Goal: Task Accomplishment & Management: Manage account settings

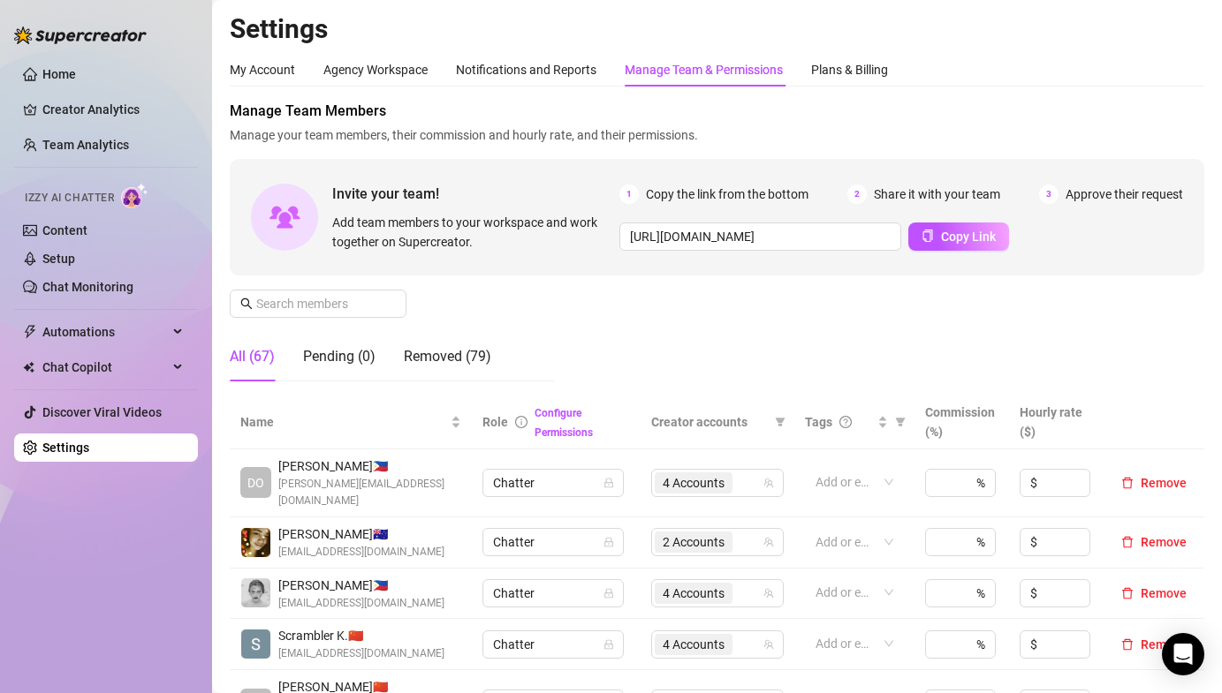
click at [534, 291] on div "Manage Team Members Manage your team members, their commission and hourly rate,…" at bounding box center [717, 248] width 974 height 295
click at [92, 144] on link "Team Analytics" at bounding box center [85, 145] width 87 height 14
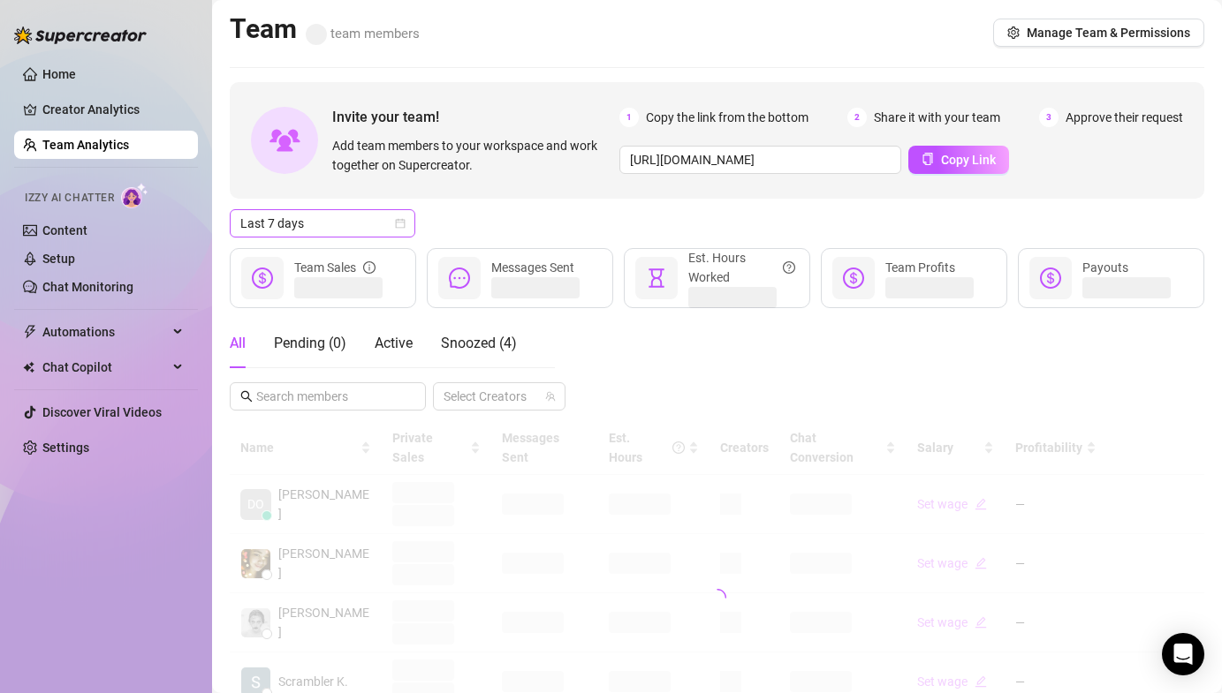
click at [368, 220] on span "Last 7 days" at bounding box center [322, 223] width 164 height 26
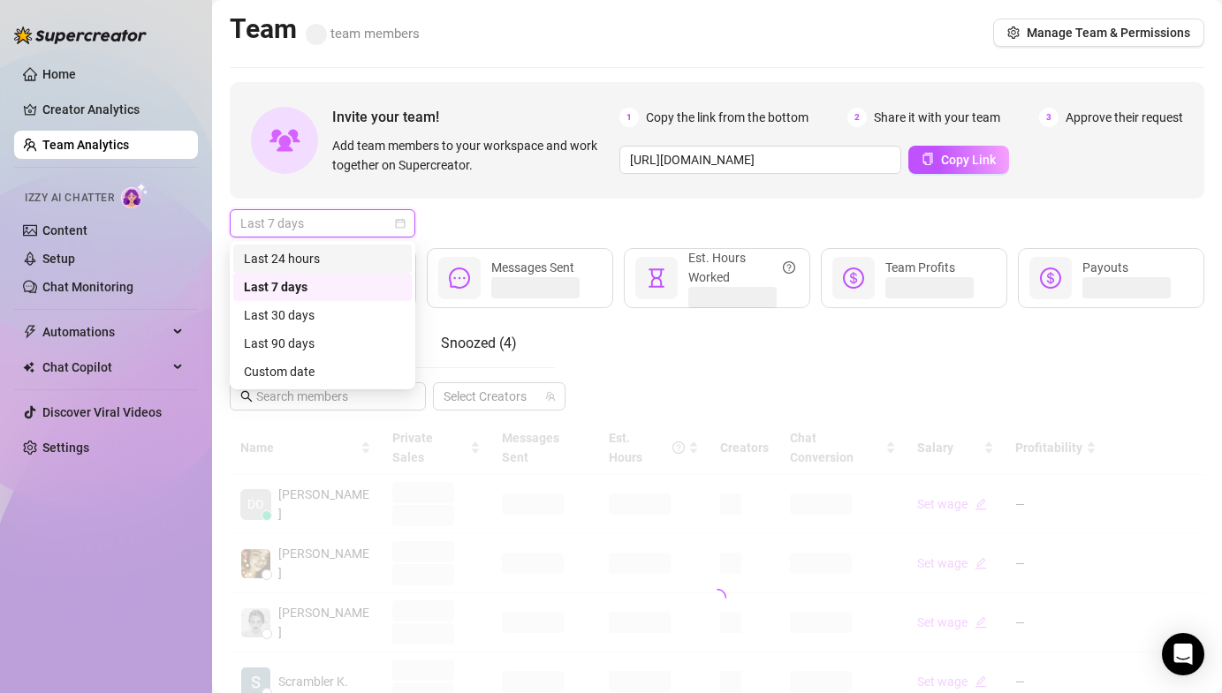
click at [328, 250] on div "Last 24 hours" at bounding box center [322, 258] width 157 height 19
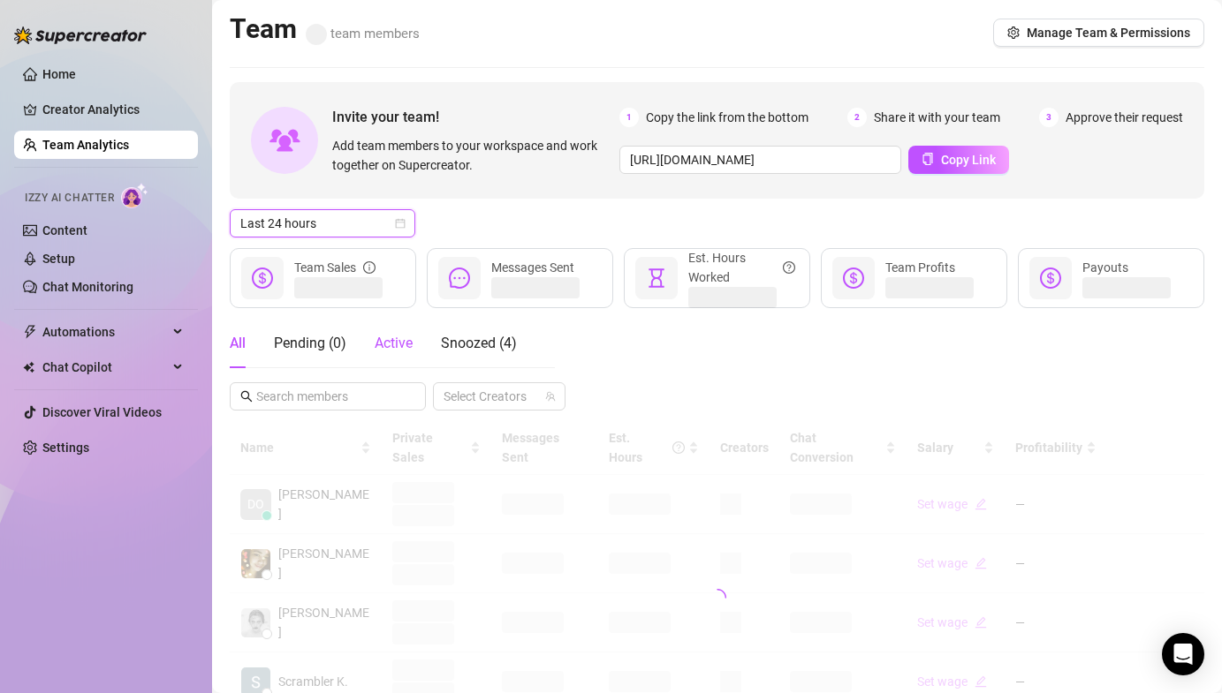
click at [407, 347] on span "Active" at bounding box center [394, 343] width 38 height 17
click at [511, 220] on div "Last 24 hours" at bounding box center [717, 223] width 974 height 28
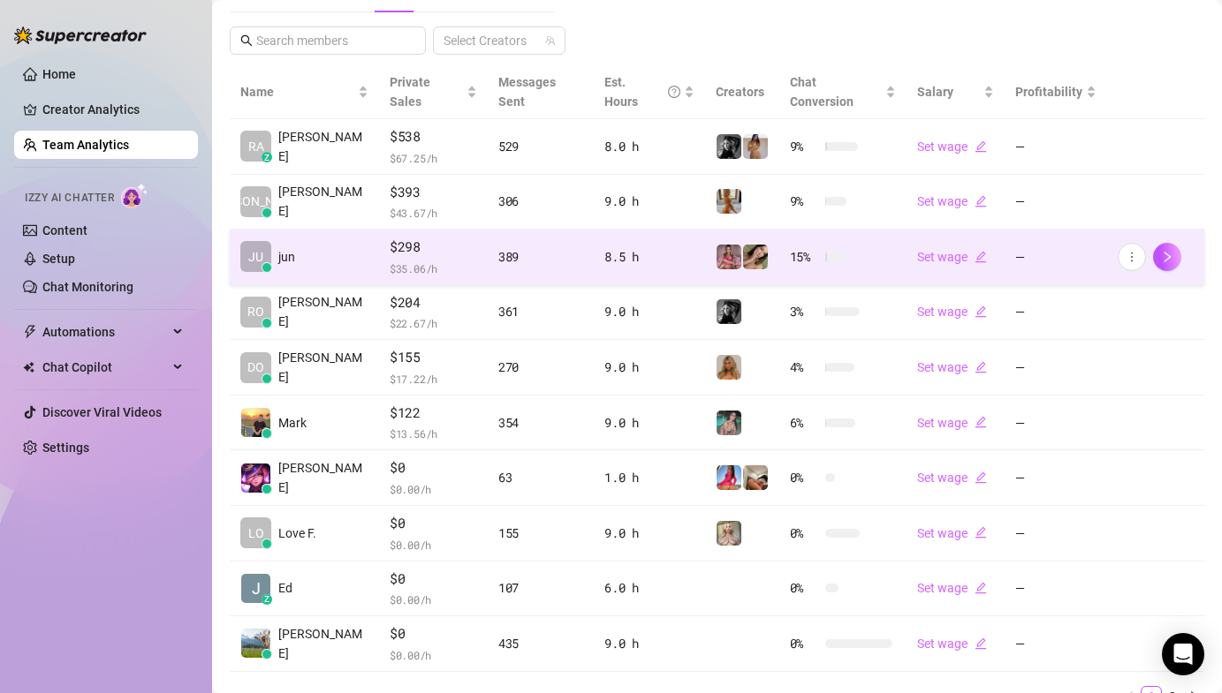
scroll to position [356, 0]
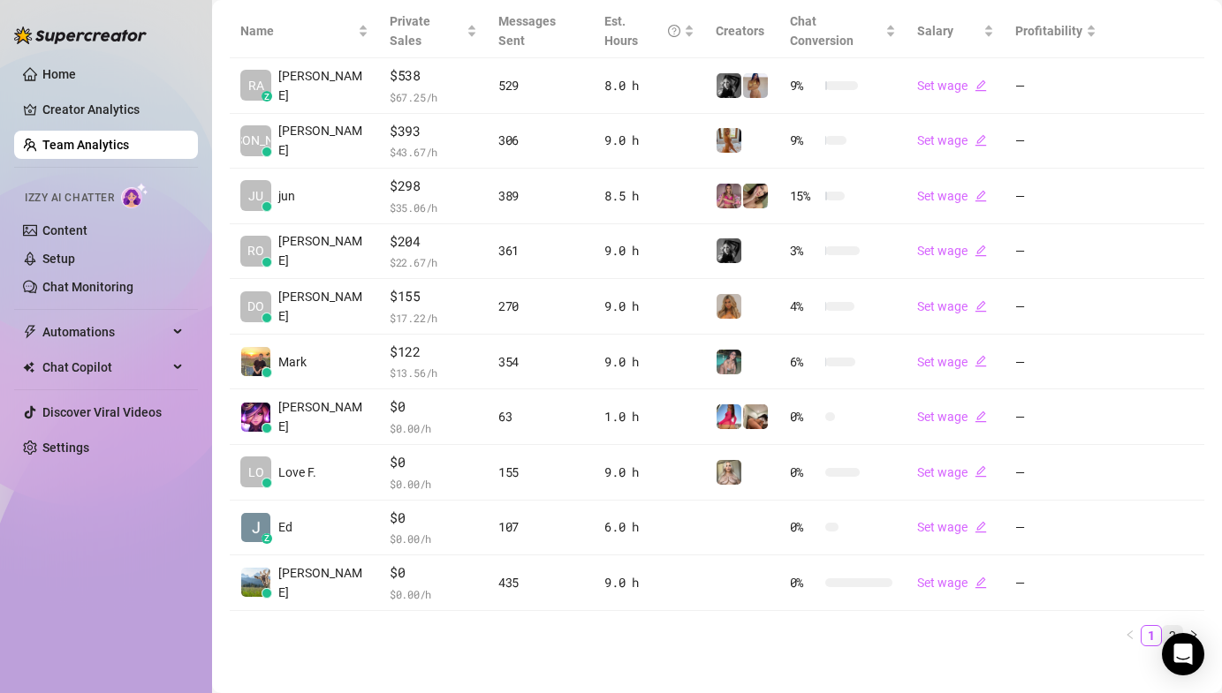
click at [1162, 626] on link "2" at bounding box center [1171, 635] width 19 height 19
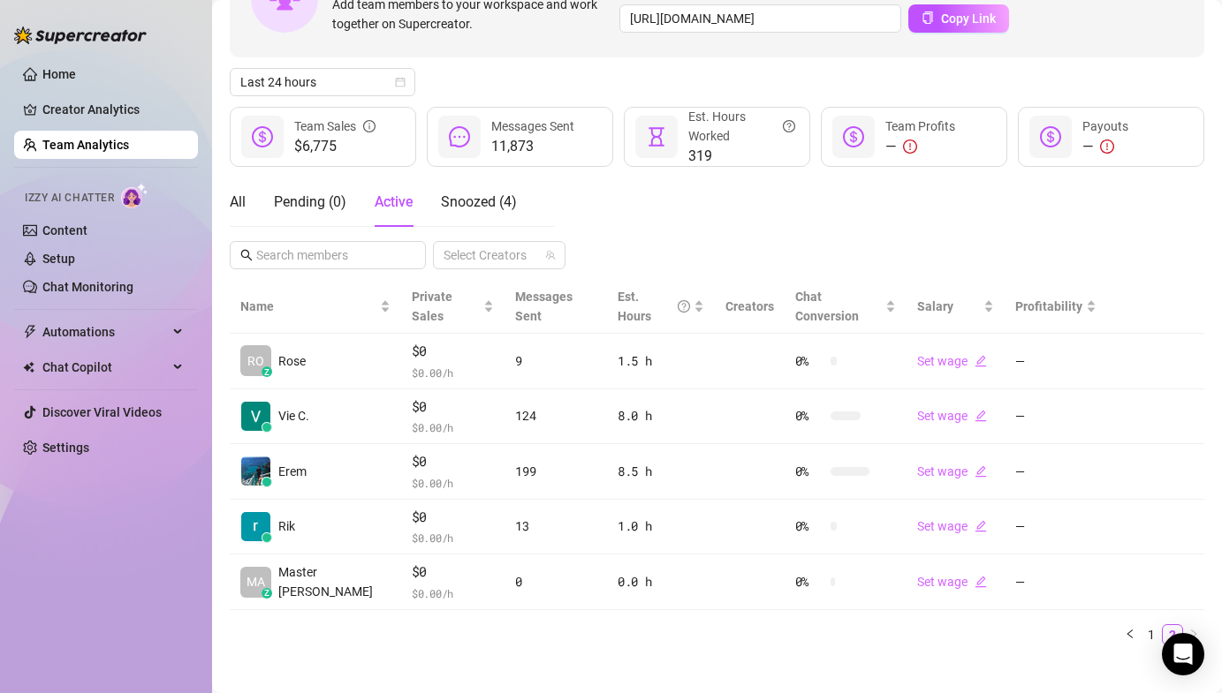
scroll to position [196, 0]
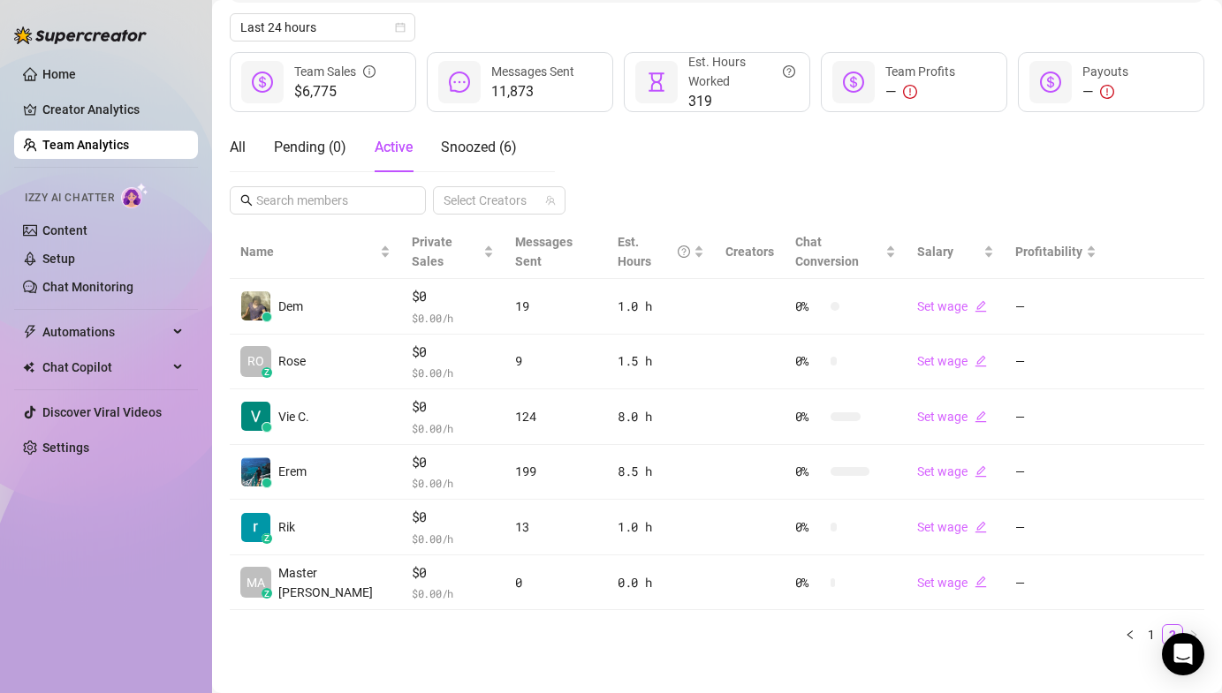
click at [674, 162] on div "All Pending ( 0 ) Active Snoozed ( 6 ) Select Creators" at bounding box center [717, 169] width 974 height 92
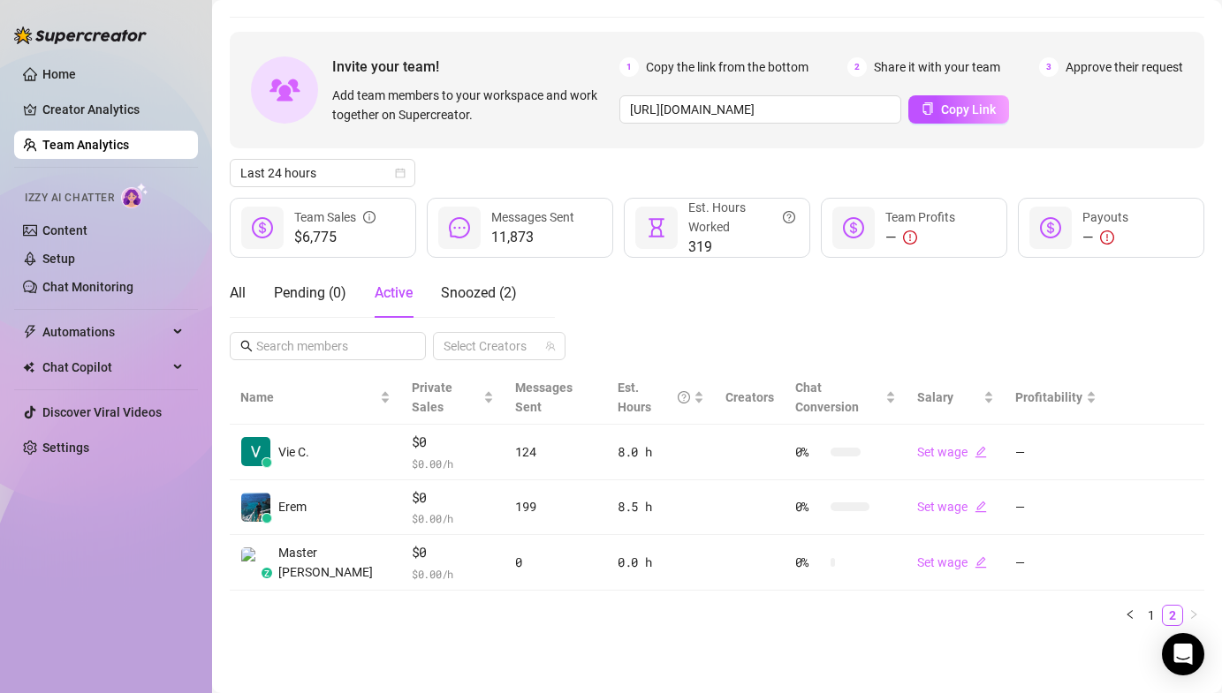
scroll to position [30, 0]
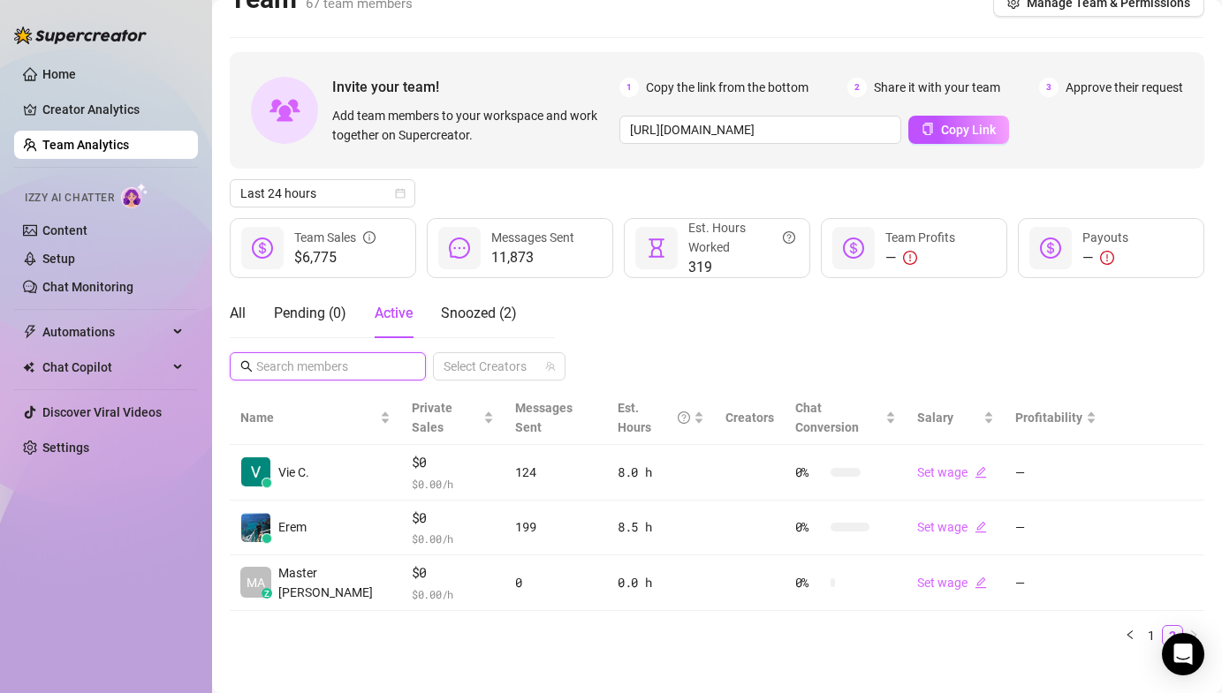
click at [300, 366] on input "text" at bounding box center [328, 366] width 145 height 19
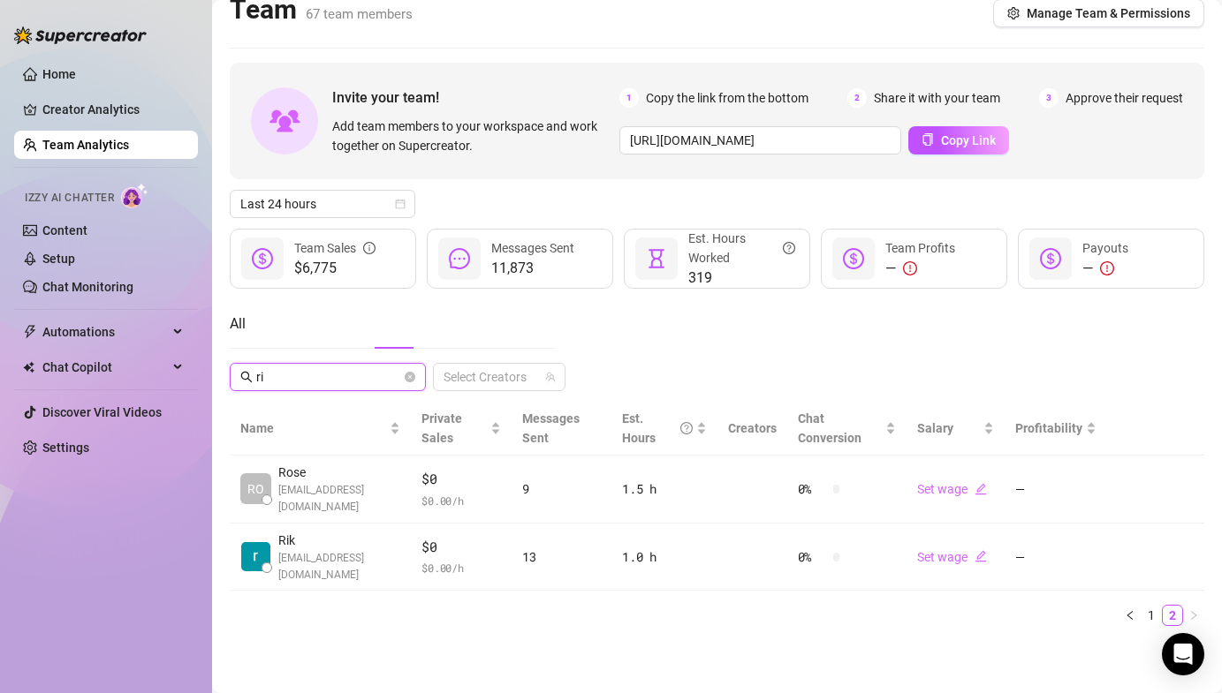
scroll to position [19, 0]
type input "ri"
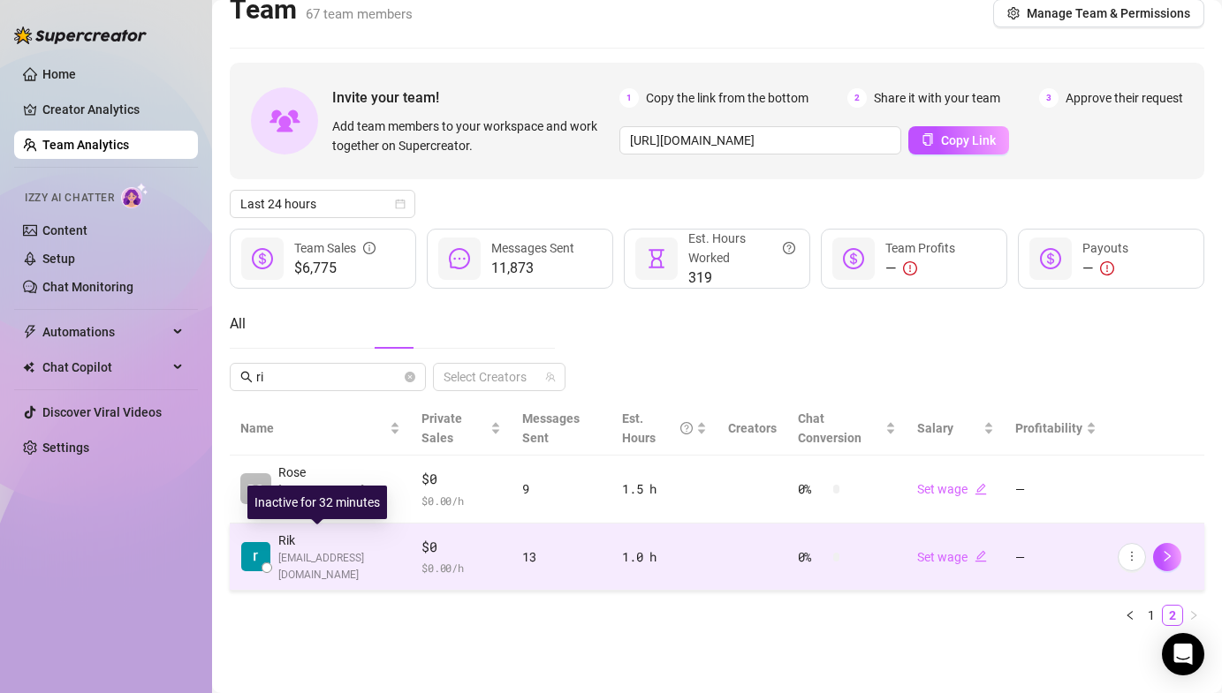
click at [264, 549] on img at bounding box center [255, 556] width 29 height 29
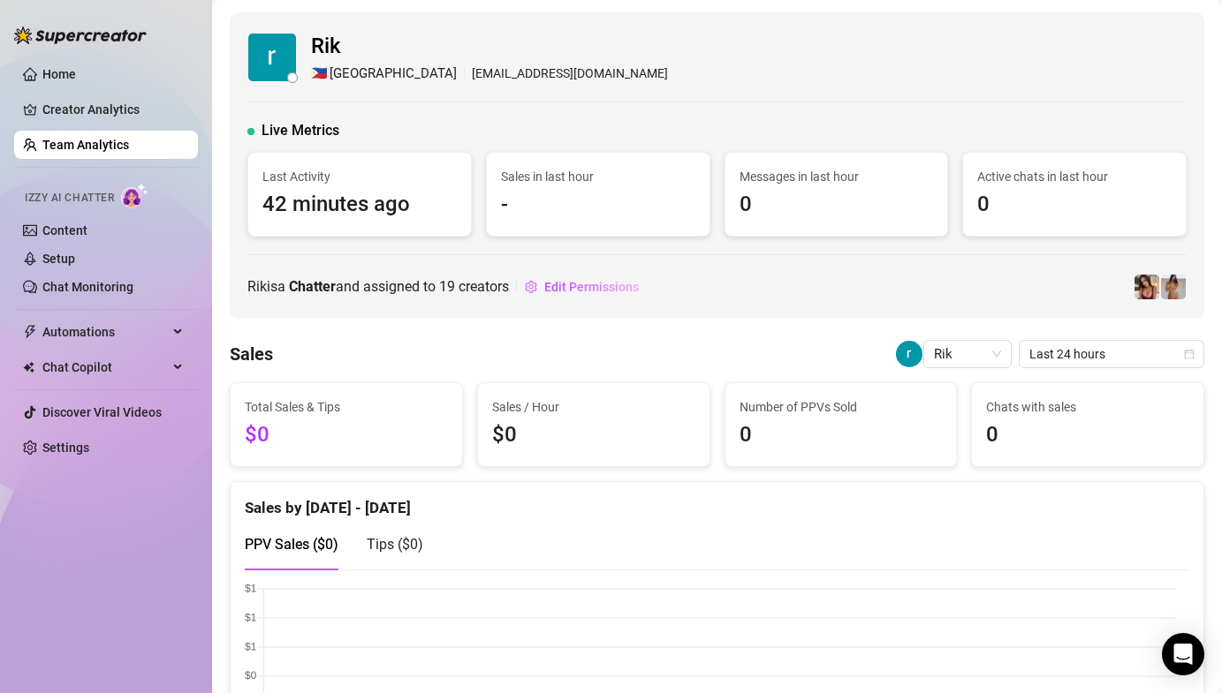
click at [594, 254] on div "Rik 🇵🇭 Manila [EMAIL_ADDRESS][DOMAIN_NAME] Live Metrics Last Activity 42 minute…" at bounding box center [717, 165] width 974 height 307
click at [129, 143] on link "Team Analytics" at bounding box center [85, 145] width 87 height 14
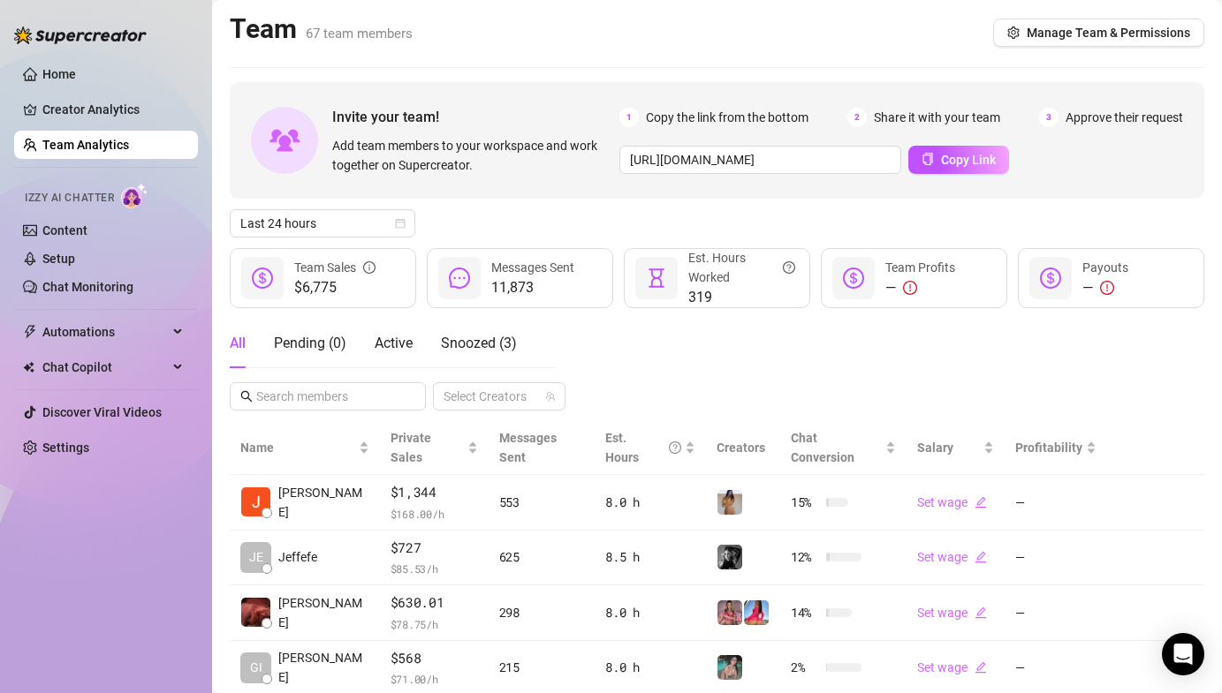
click at [733, 324] on div "All Pending ( 0 ) Active Snoozed ( 3 ) Select Creators" at bounding box center [717, 365] width 974 height 92
click at [734, 325] on div "All Pending ( 0 ) Active Snoozed ( 3 ) Select Creators" at bounding box center [717, 365] width 974 height 92
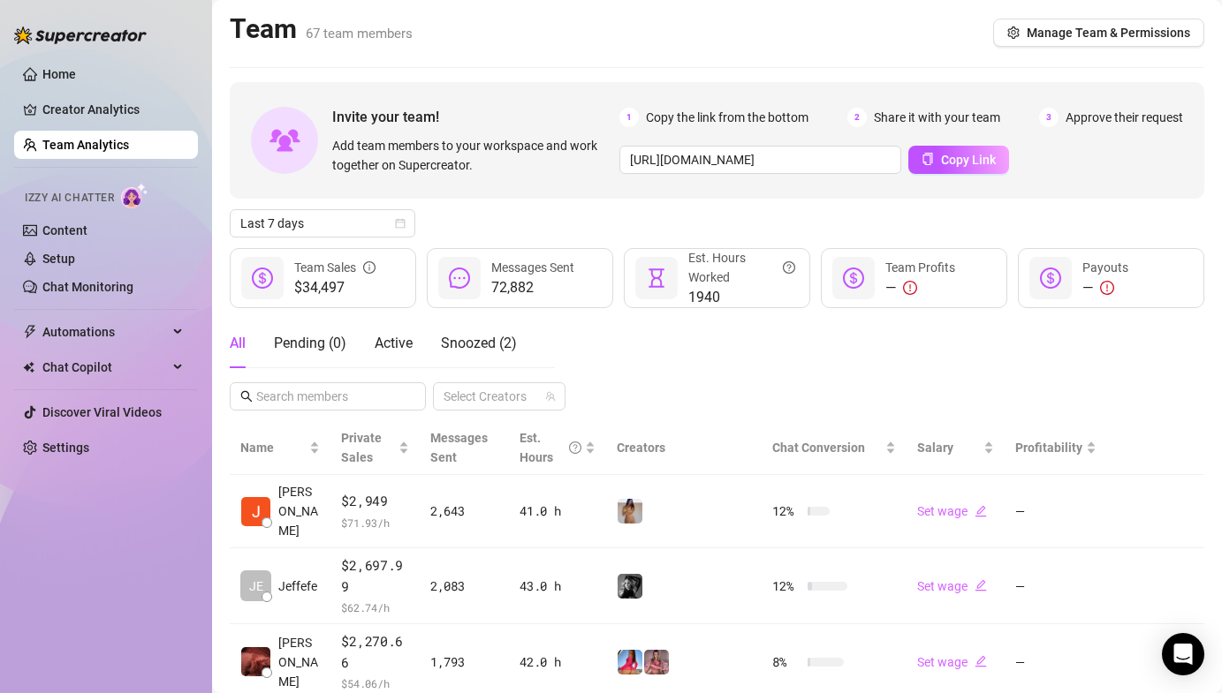
click at [115, 519] on div "Home Creator Analytics Team Analytics Izzy AI Chatter Content Setup Chat Monito…" at bounding box center [106, 339] width 184 height 678
click at [723, 359] on div "All Pending ( 0 ) Active Snoozed ( 2 ) Select Creators" at bounding box center [717, 365] width 974 height 92
click at [89, 441] on link "Settings" at bounding box center [65, 448] width 47 height 14
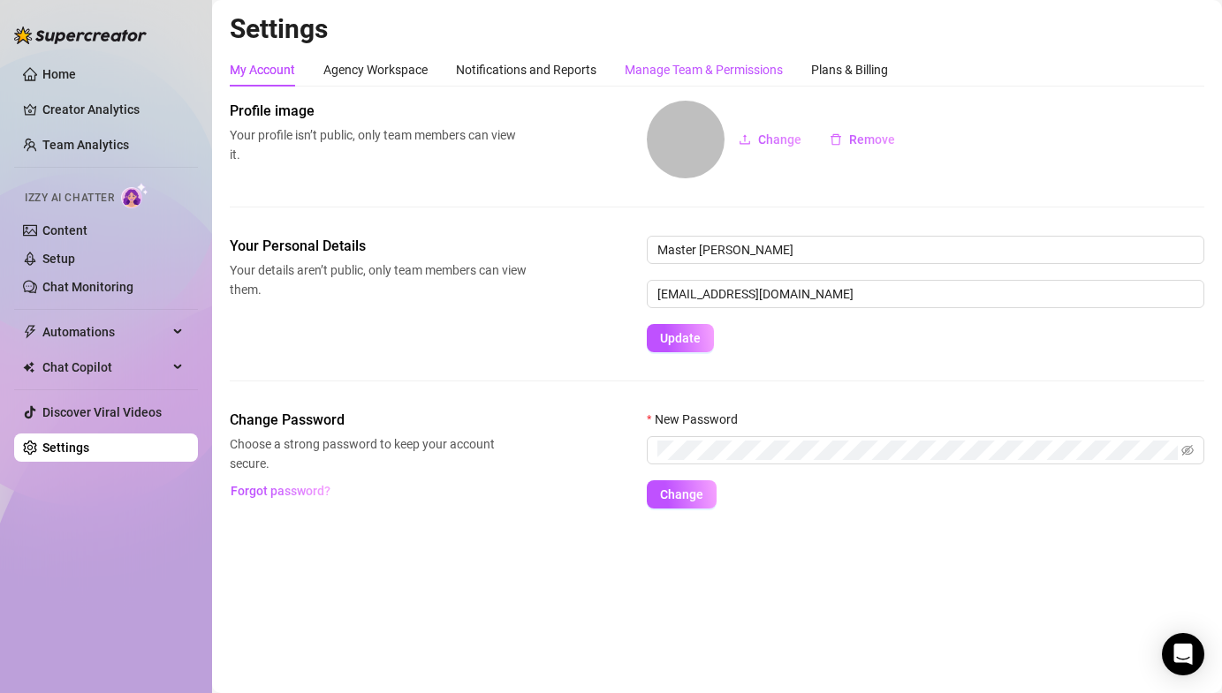
click at [749, 68] on div "Manage Team & Permissions" at bounding box center [704, 69] width 158 height 19
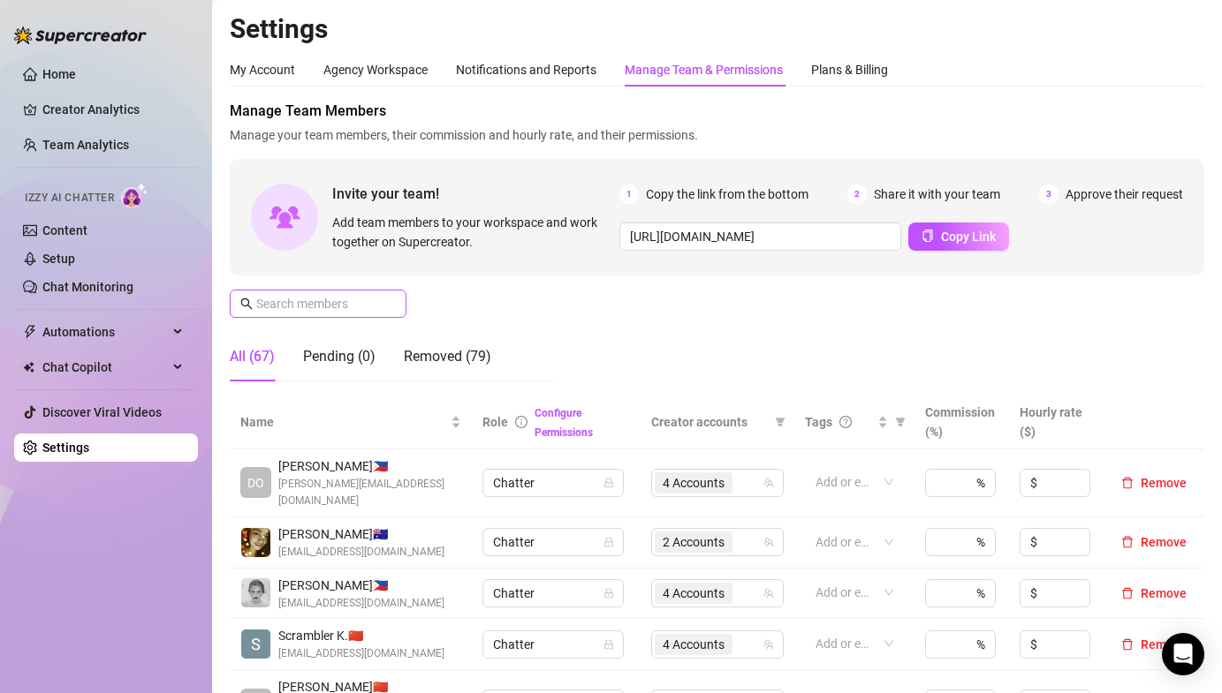
click at [325, 291] on span at bounding box center [318, 304] width 177 height 28
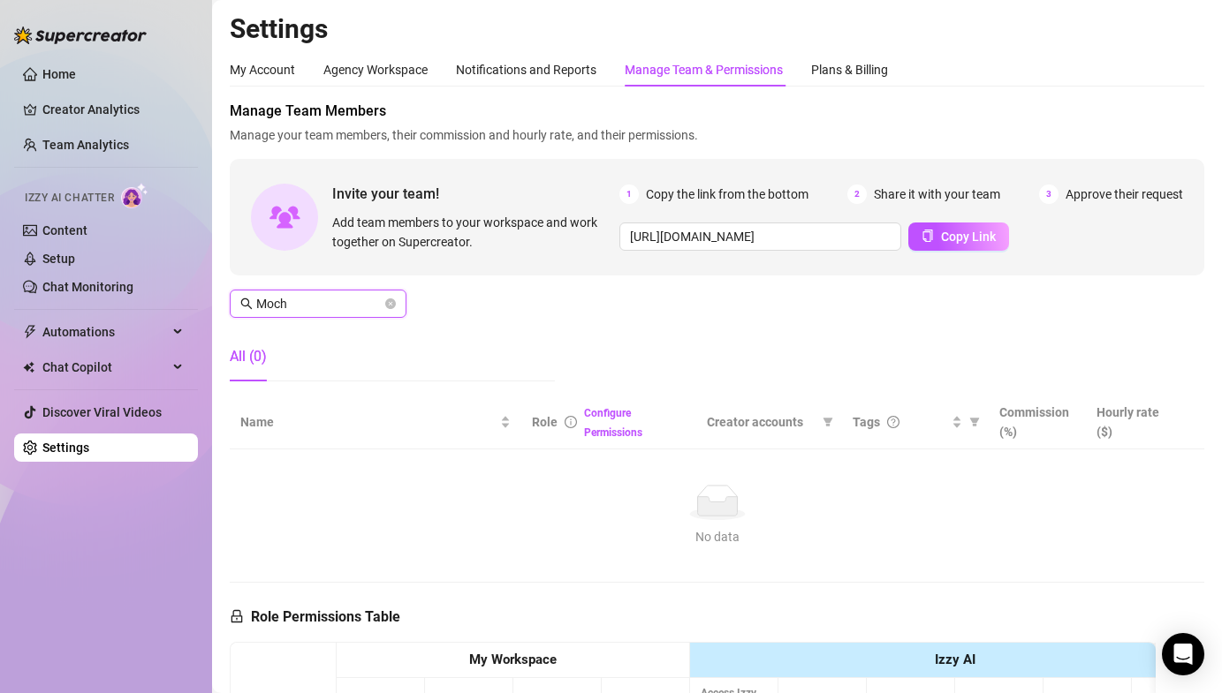
type input "Mocha"
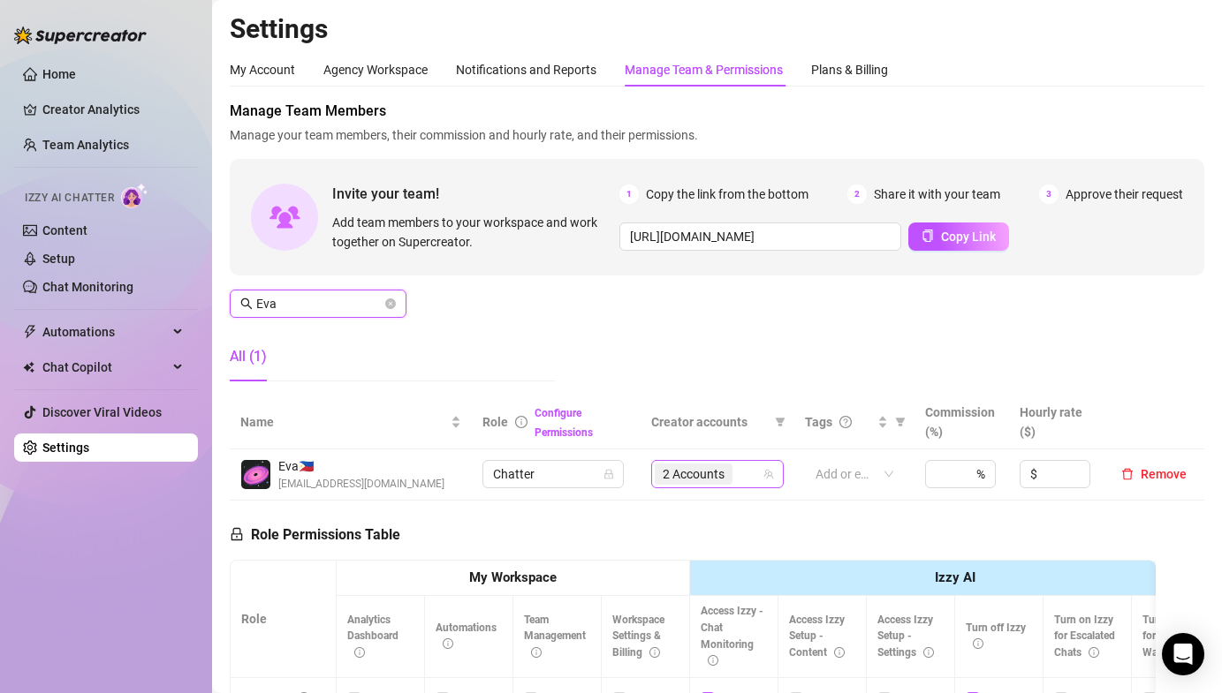
click at [670, 470] on span "2 Accounts" at bounding box center [693, 474] width 62 height 19
type input "Eva"
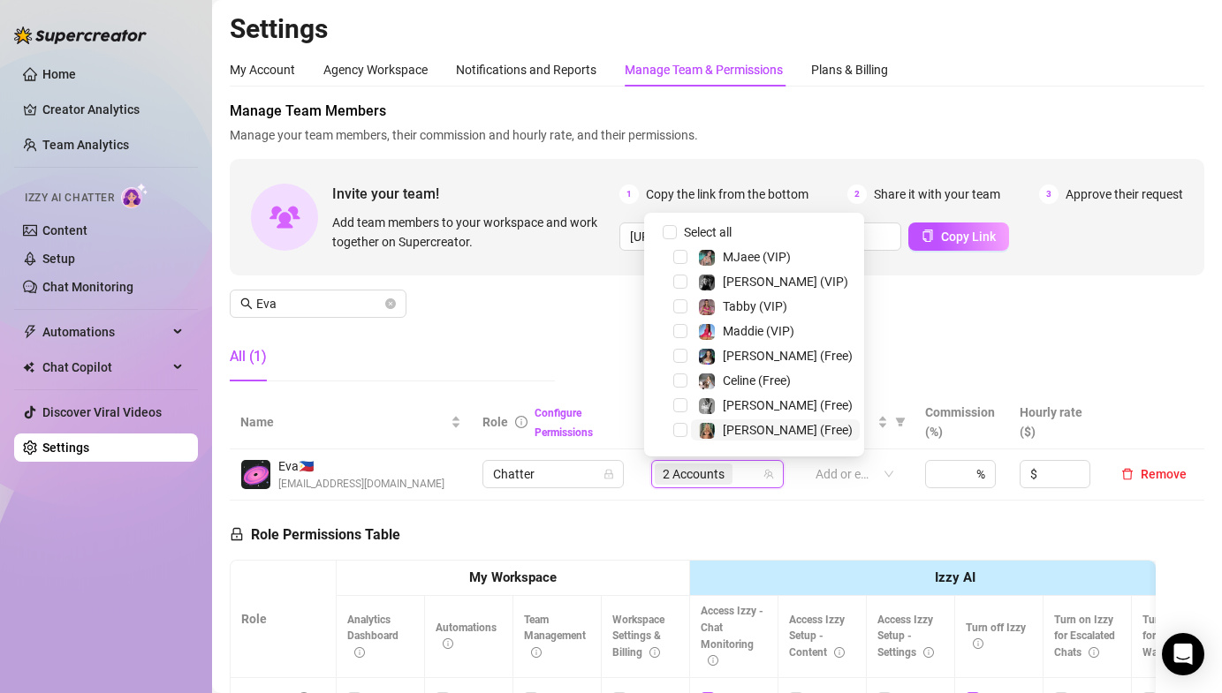
scroll to position [269, 0]
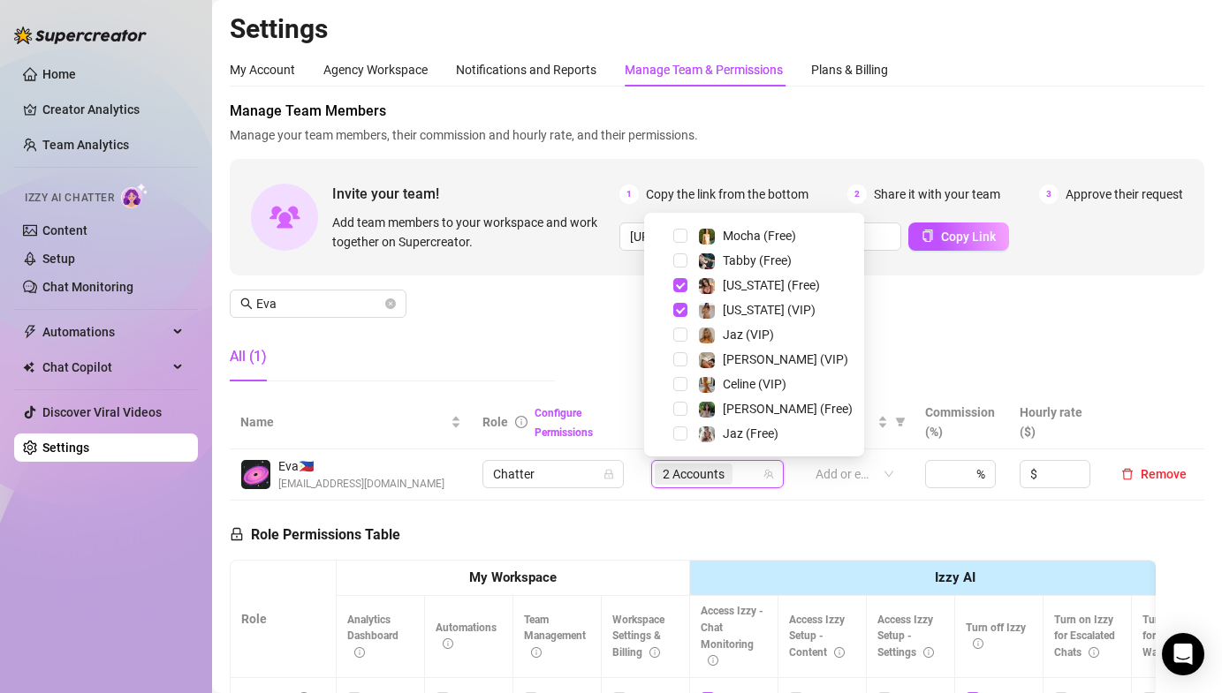
drag, startPoint x: 935, startPoint y: 329, endPoint x: 878, endPoint y: 596, distance: 272.7
click at [935, 329] on div "Manage Team Members Manage your team members, their commission and hourly rate,…" at bounding box center [717, 248] width 974 height 295
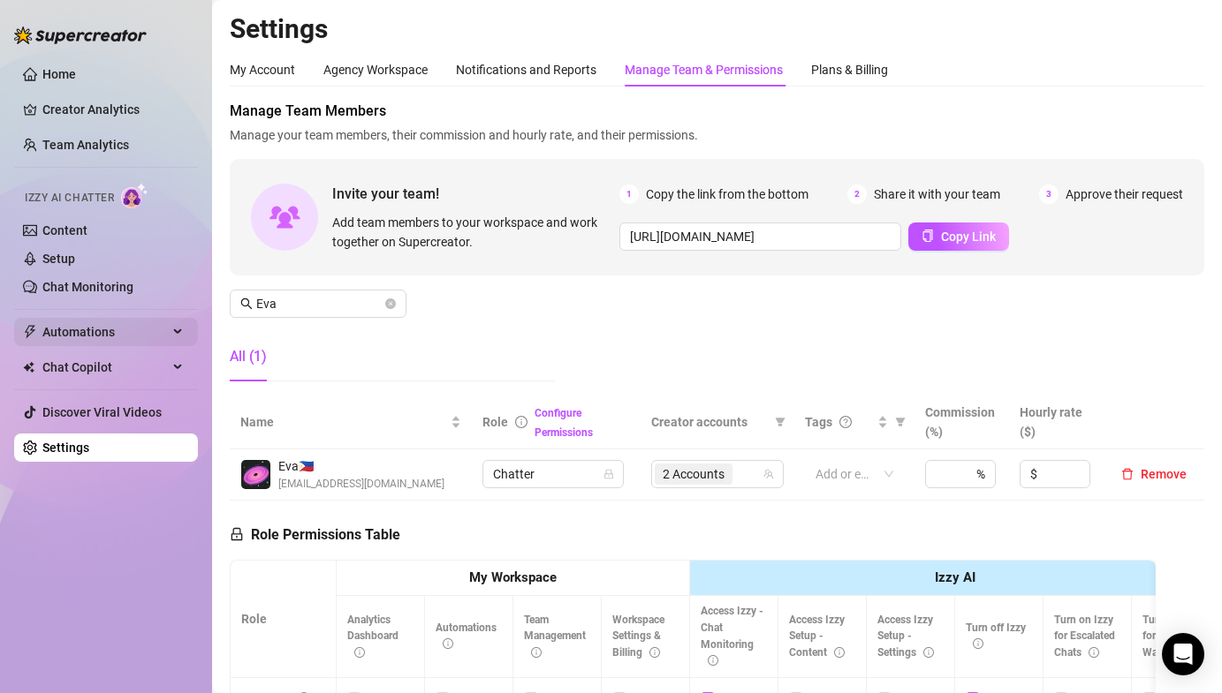
click at [101, 337] on span "Automations" at bounding box center [104, 332] width 125 height 28
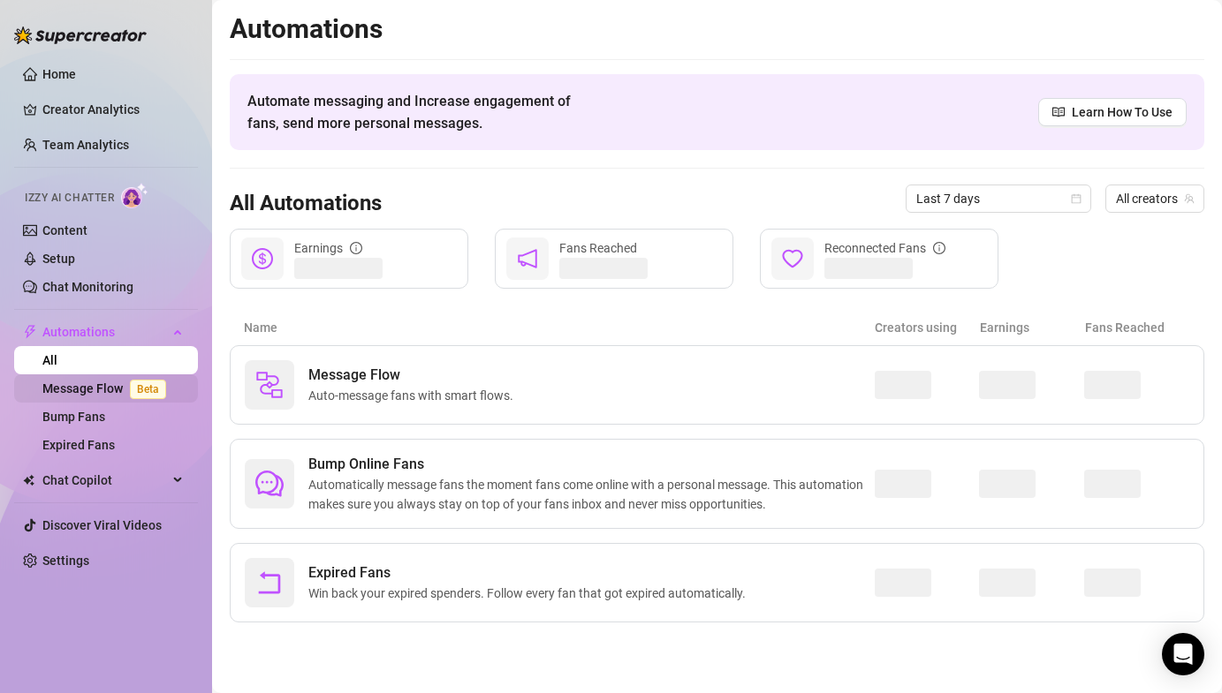
click at [90, 396] on link "Message Flow Beta" at bounding box center [107, 389] width 131 height 14
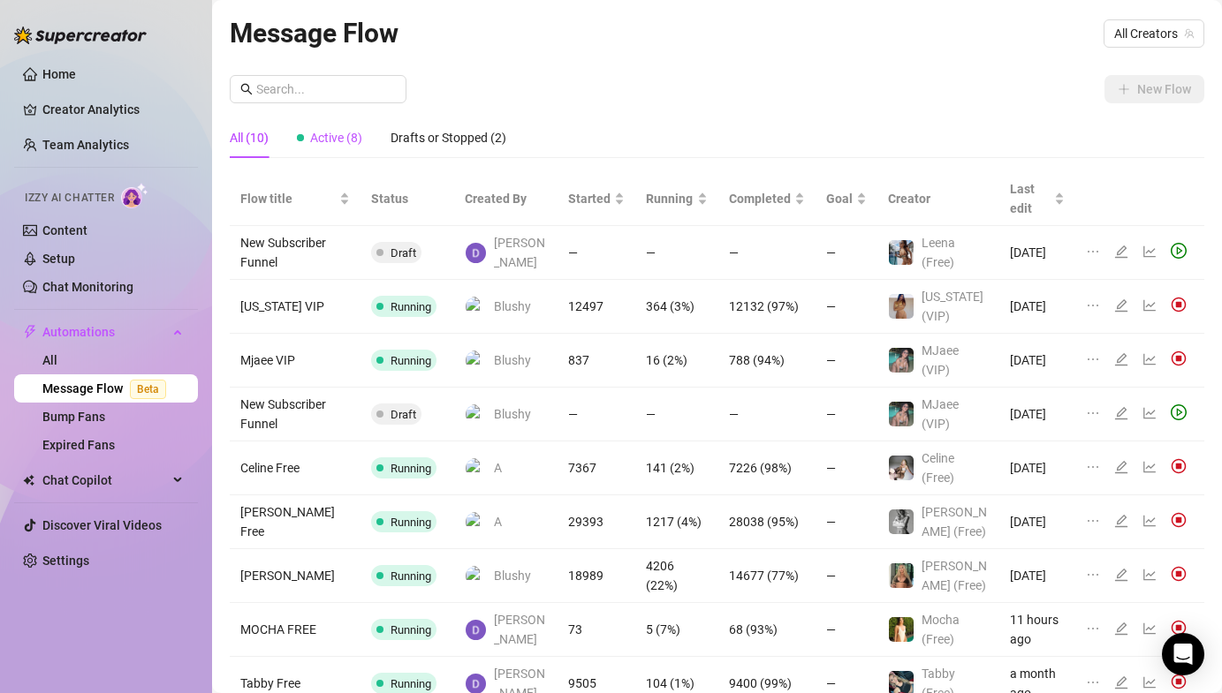
click at [329, 134] on span "Active (8)" at bounding box center [336, 138] width 52 height 14
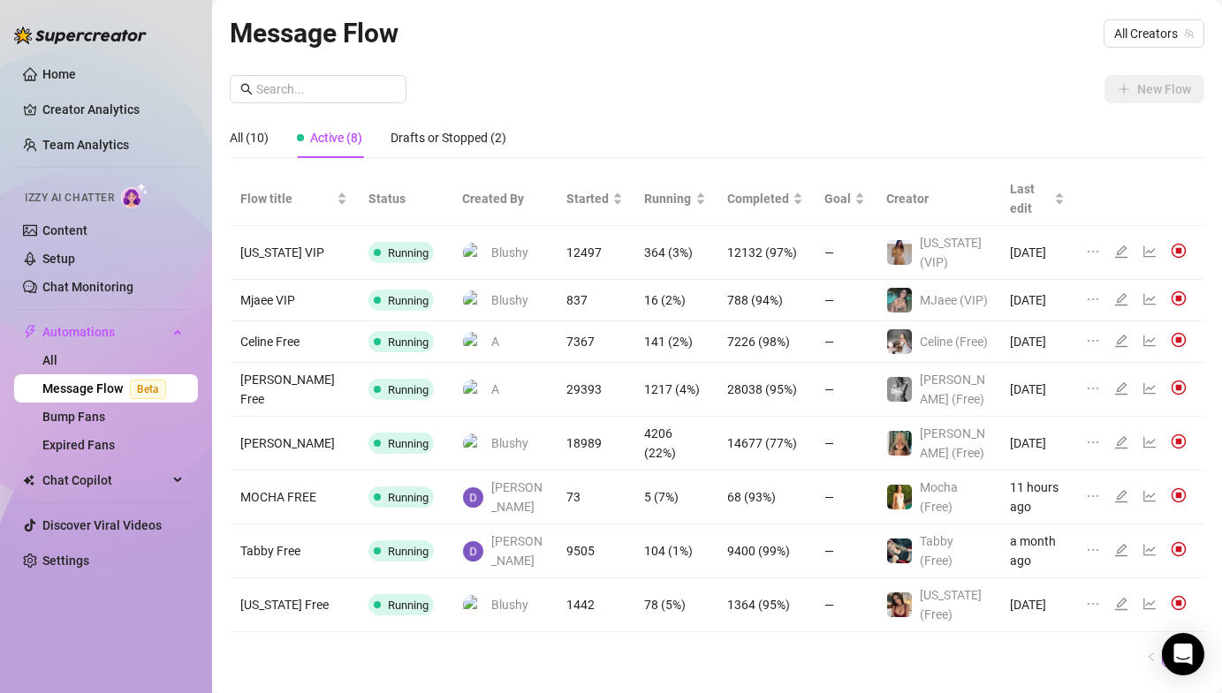
click at [592, 89] on div "New Flow" at bounding box center [717, 89] width 974 height 28
drag, startPoint x: 507, startPoint y: 587, endPoint x: 468, endPoint y: 572, distance: 41.7
click at [506, 587] on div "Flow title Status Created By Started Running Completed Goal Creator Last edit G…" at bounding box center [717, 427] width 974 height 510
click at [361, 647] on ul "1" at bounding box center [717, 657] width 974 height 21
click at [388, 246] on span "Running" at bounding box center [408, 252] width 41 height 13
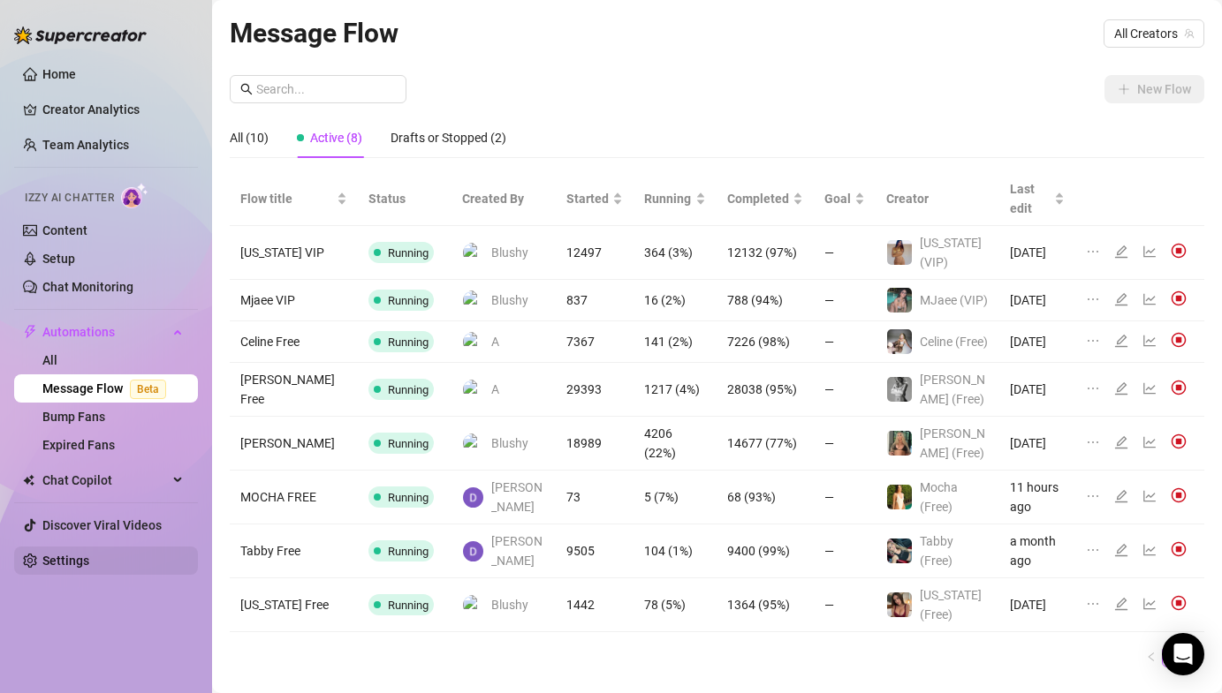
click at [78, 564] on link "Settings" at bounding box center [65, 561] width 47 height 14
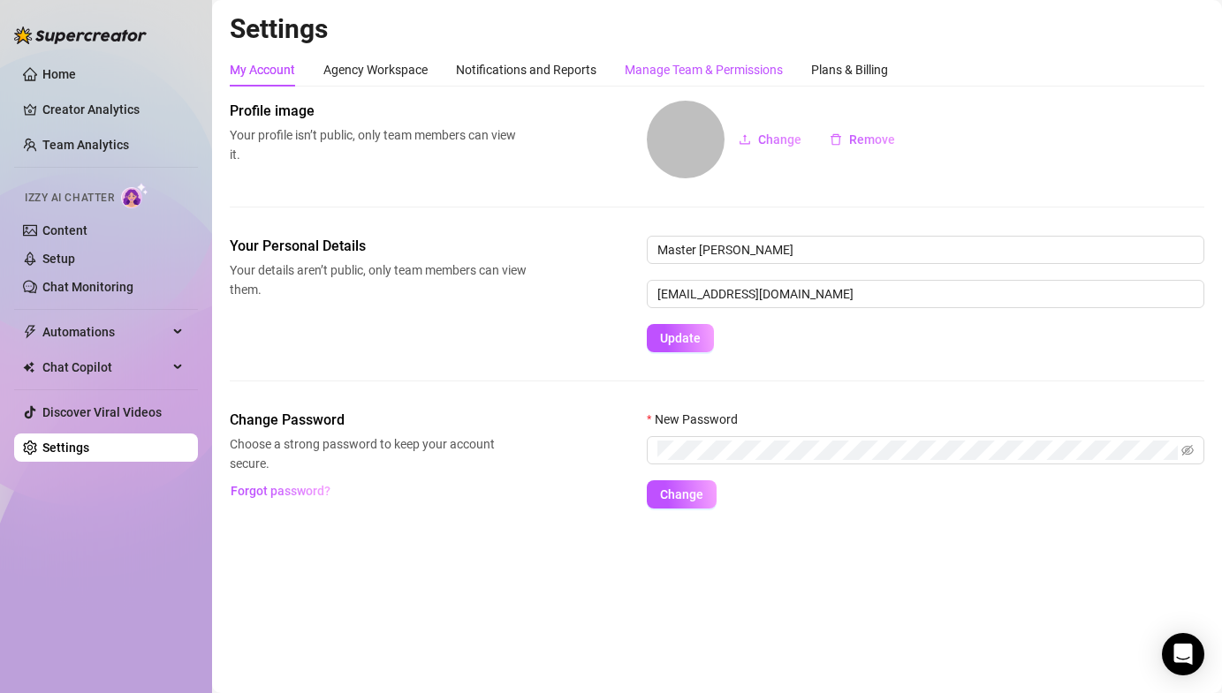
click at [694, 64] on div "Manage Team & Permissions" at bounding box center [704, 69] width 158 height 19
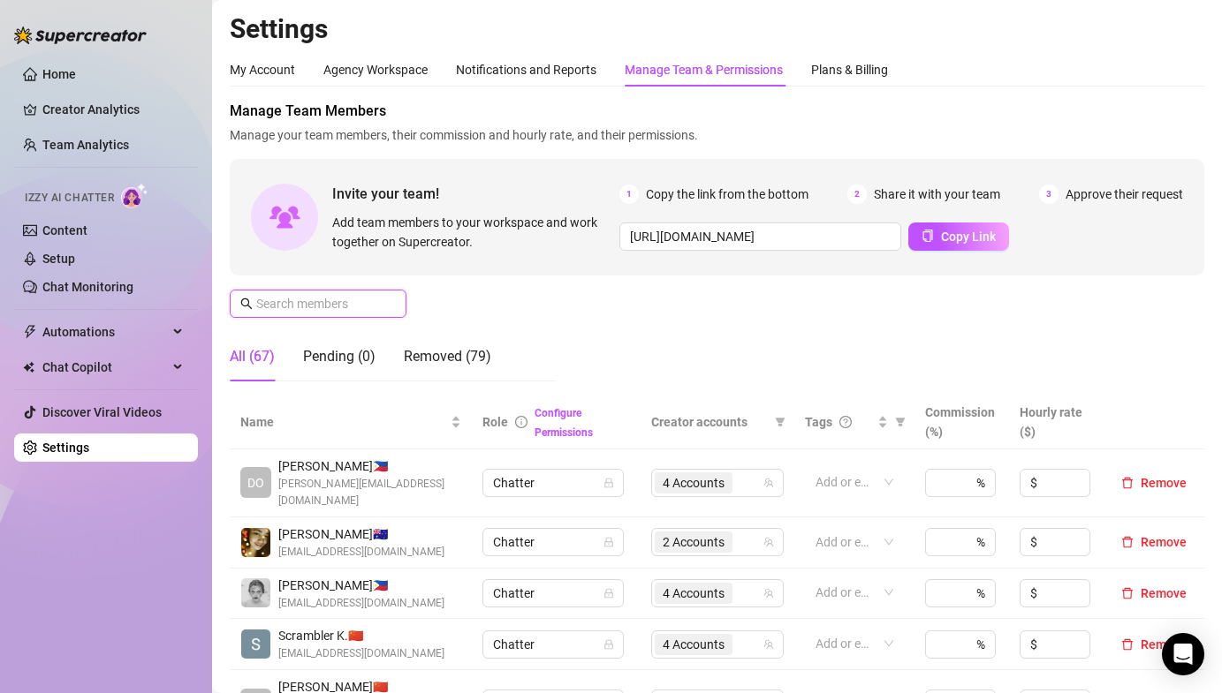
click at [308, 300] on input "text" at bounding box center [318, 303] width 125 height 19
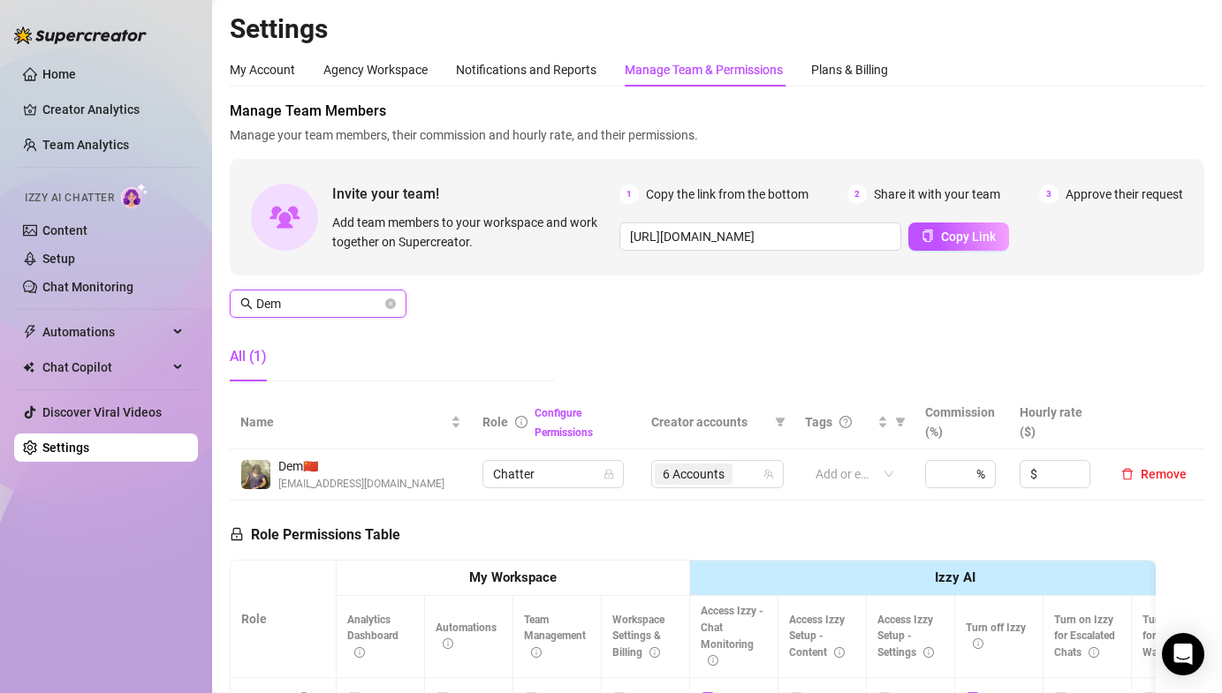
drag, startPoint x: 724, startPoint y: 474, endPoint x: 701, endPoint y: 494, distance: 30.1
click at [724, 474] on span "6 Accounts" at bounding box center [694, 474] width 78 height 21
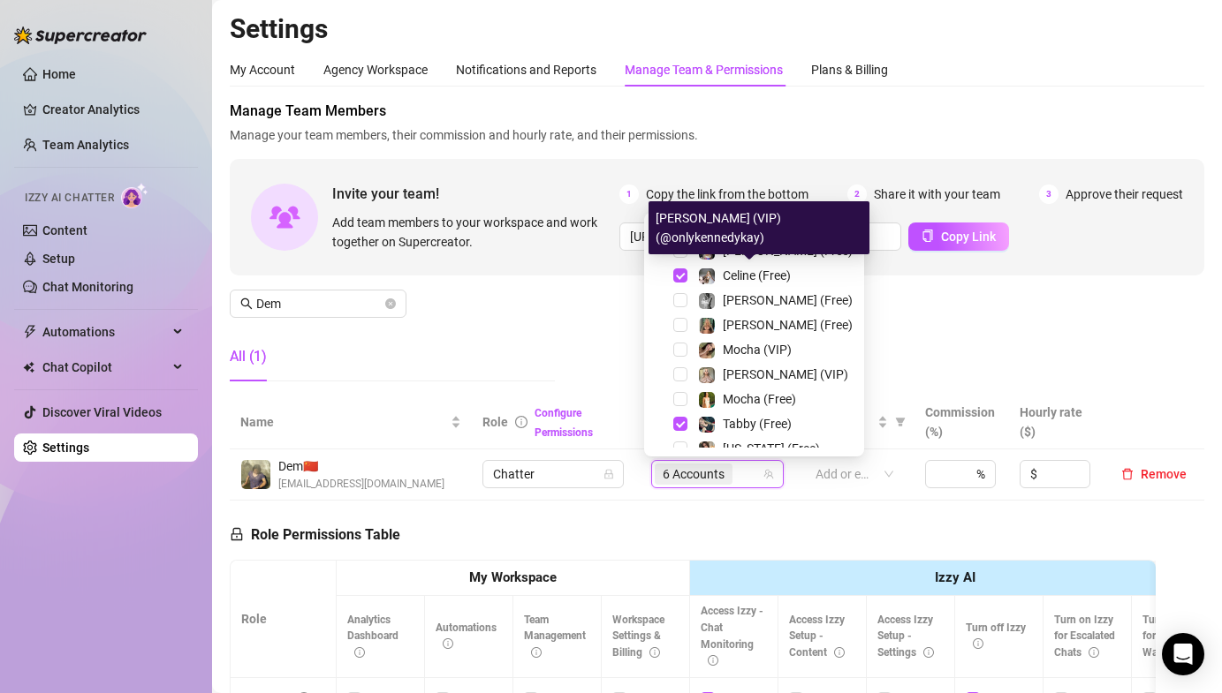
scroll to position [269, 0]
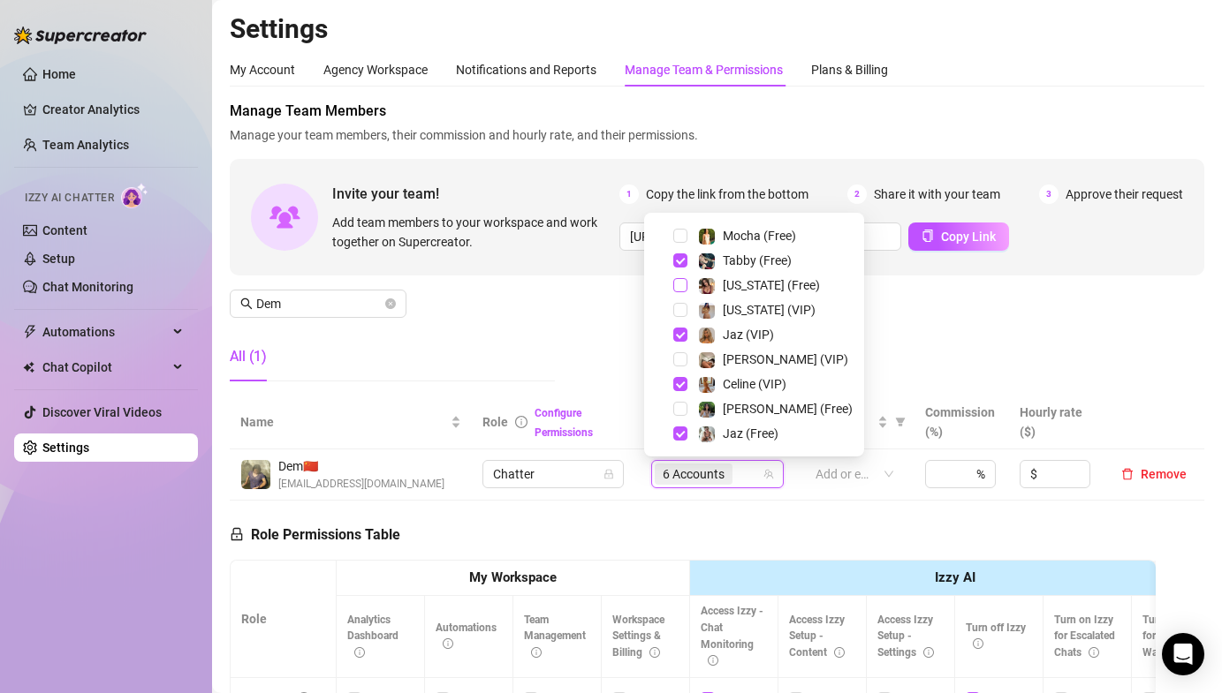
click at [677, 286] on span "Select tree node" at bounding box center [680, 285] width 14 height 14
click at [677, 307] on span "Select tree node" at bounding box center [680, 310] width 14 height 14
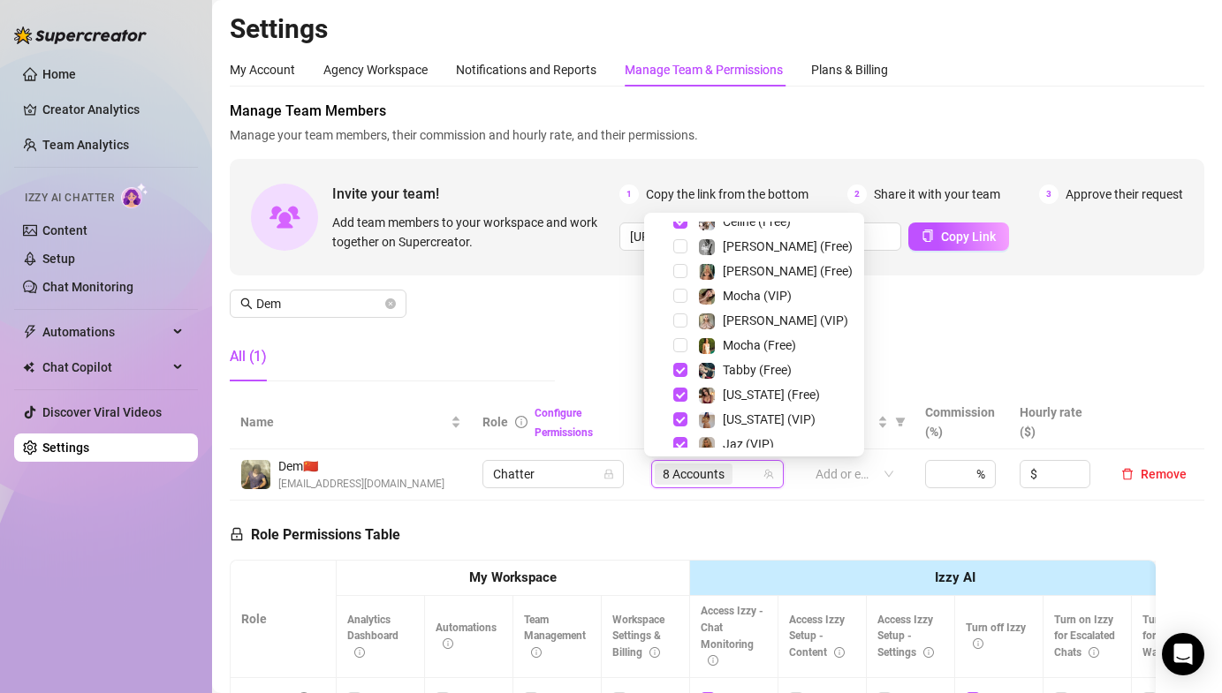
scroll to position [0, 0]
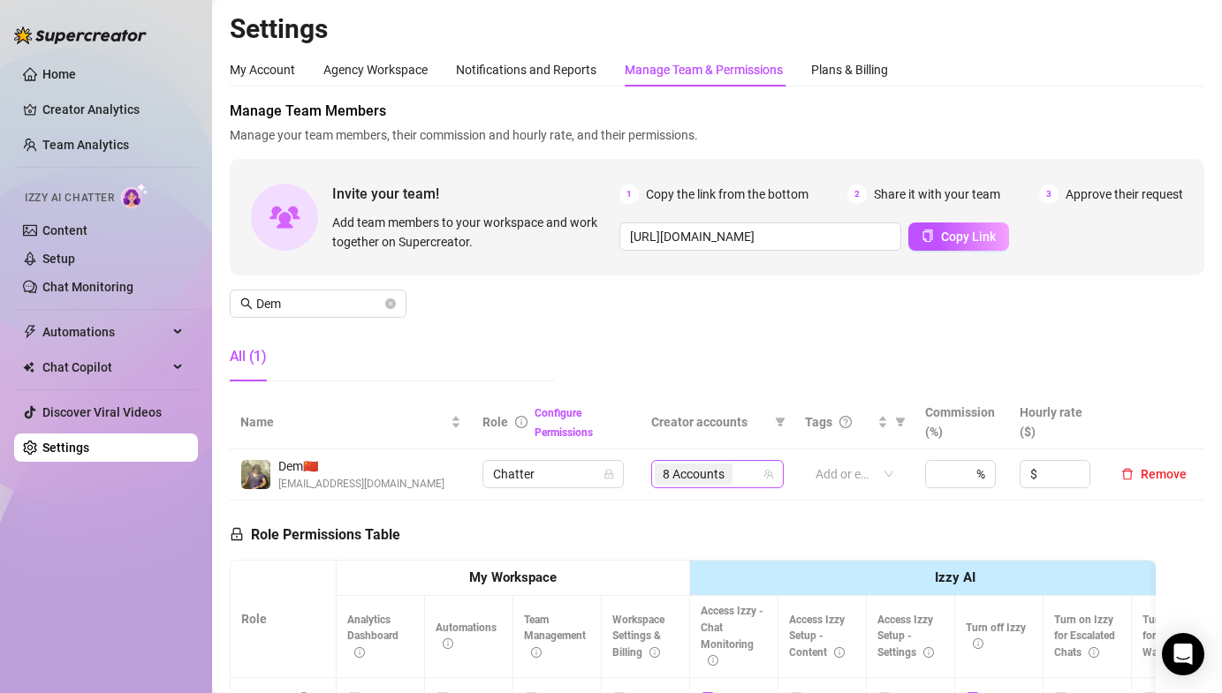
click at [691, 481] on span "8 Accounts" at bounding box center [693, 474] width 62 height 19
click at [708, 461] on div "8 Accounts" at bounding box center [717, 474] width 132 height 28
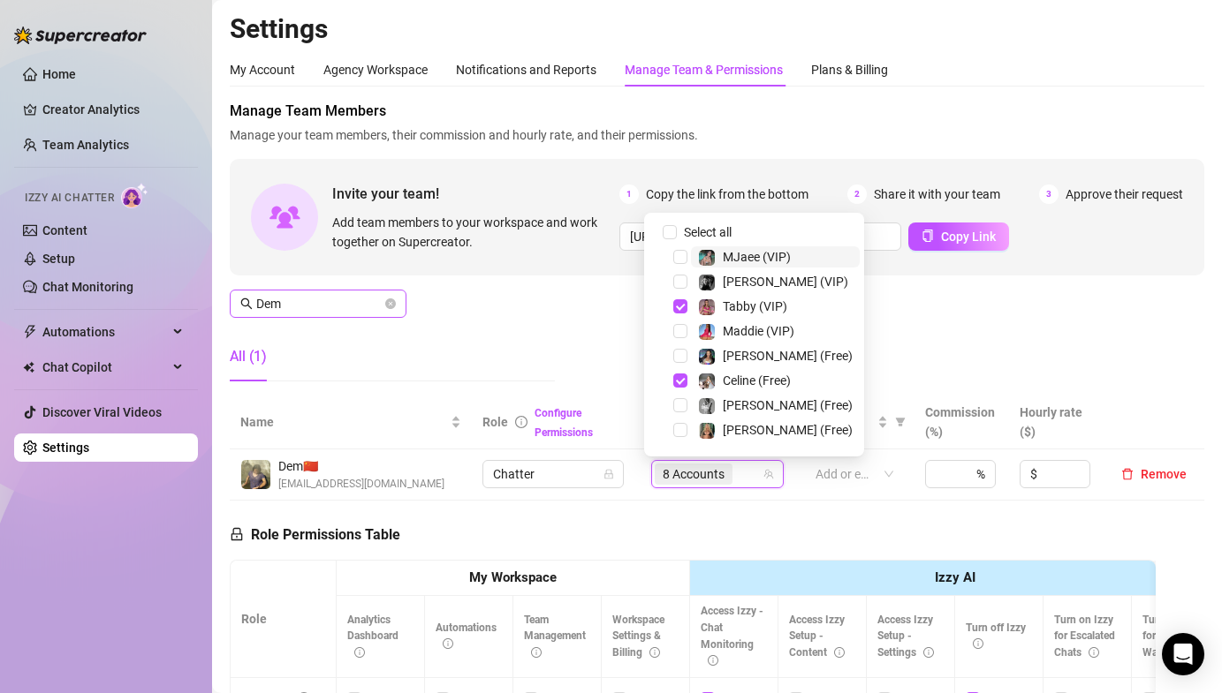
click at [526, 329] on div "Manage Team Members Manage your team members, their commission and hourly rate,…" at bounding box center [717, 248] width 974 height 295
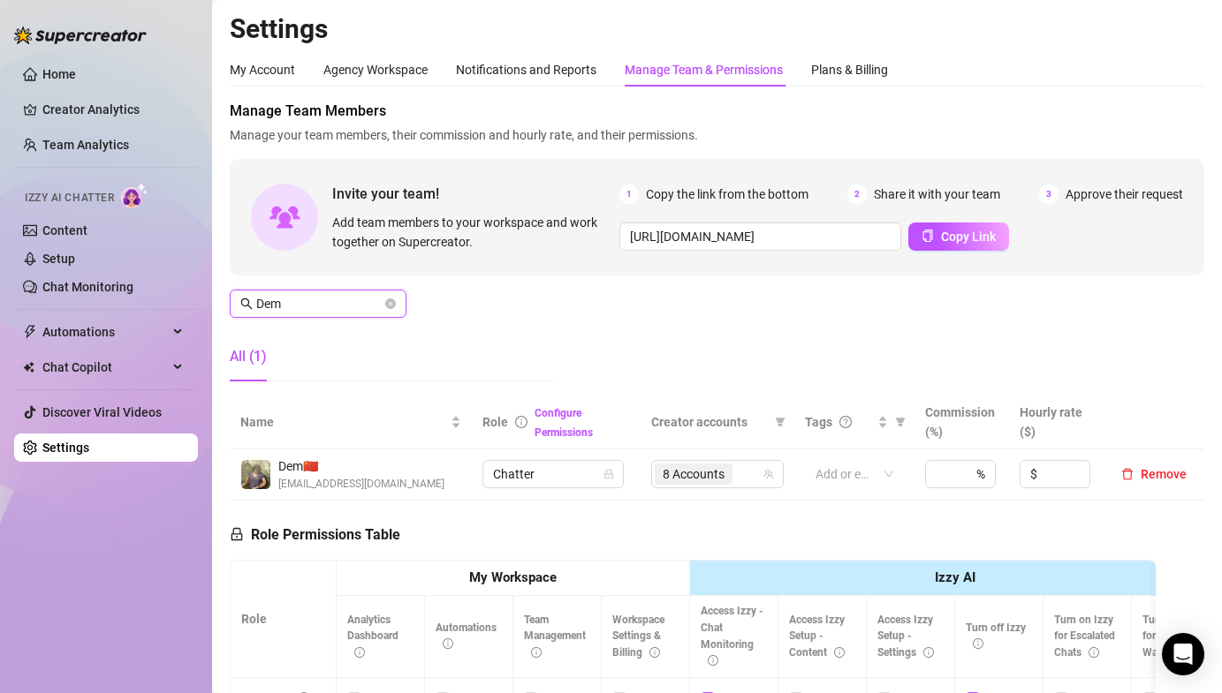
click at [279, 300] on input "Dem" at bounding box center [318, 303] width 125 height 19
click at [280, 300] on input "Dem" at bounding box center [318, 303] width 125 height 19
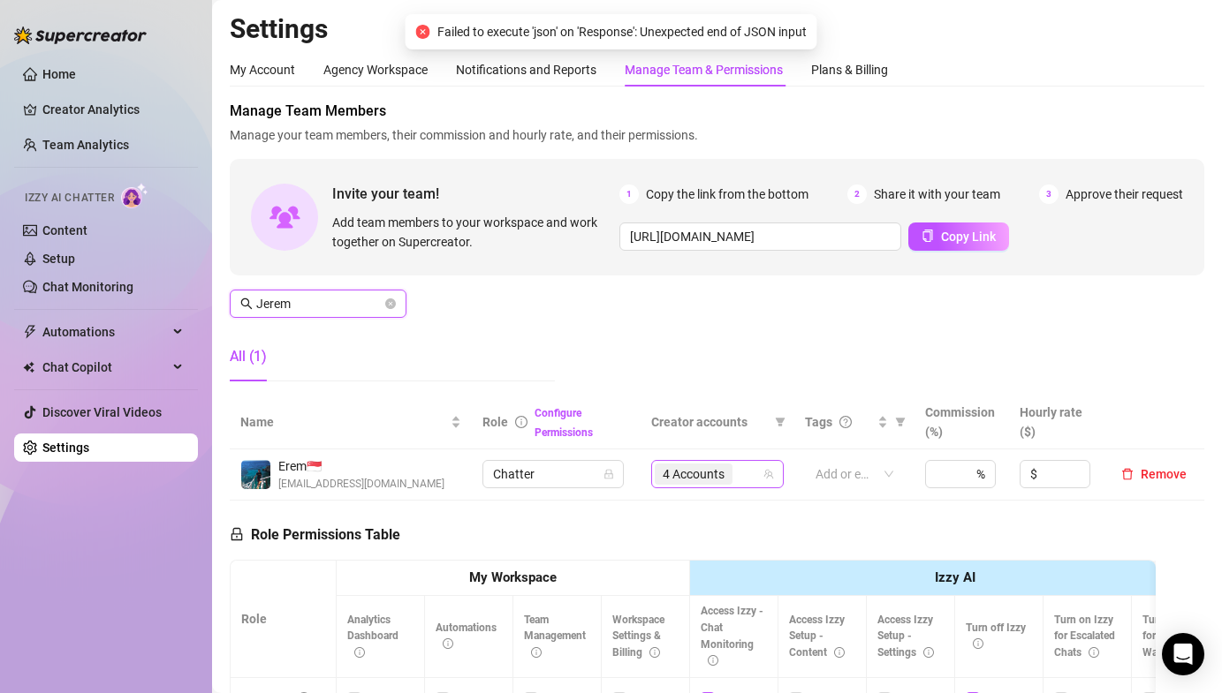
click at [708, 478] on span "4 Accounts" at bounding box center [693, 474] width 62 height 19
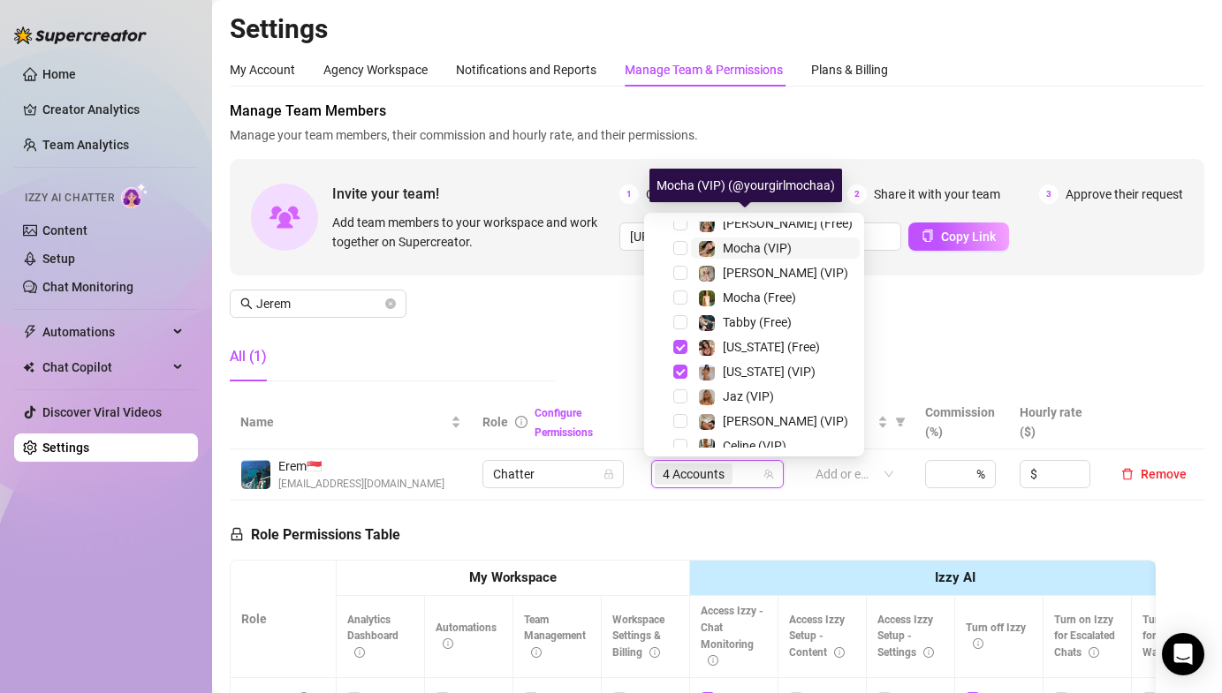
scroll to position [269, 0]
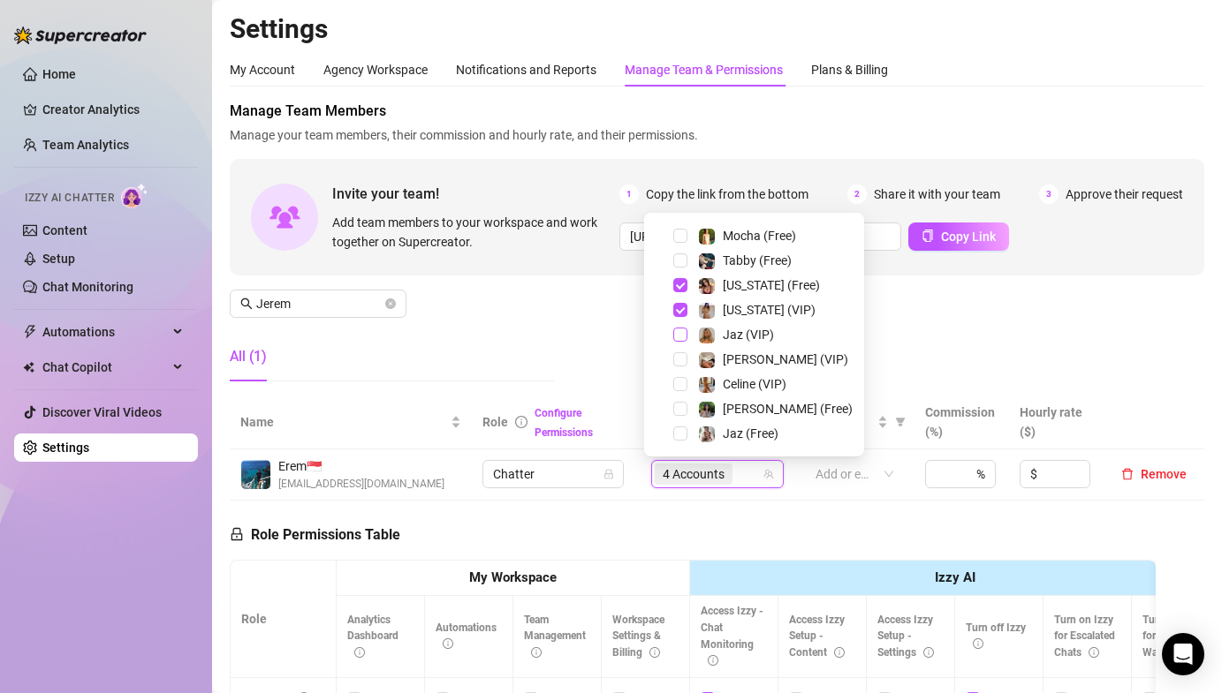
click at [683, 334] on span "Select tree node" at bounding box center [680, 335] width 14 height 14
click at [678, 423] on div "Jaz (Free)" at bounding box center [753, 433] width 211 height 21
drag, startPoint x: 680, startPoint y: 428, endPoint x: 663, endPoint y: 405, distance: 27.7
click at [680, 428] on span "Select tree node" at bounding box center [680, 434] width 14 height 14
click at [594, 326] on div "Manage Team Members Manage your team members, their commission and hourly rate,…" at bounding box center [717, 248] width 974 height 295
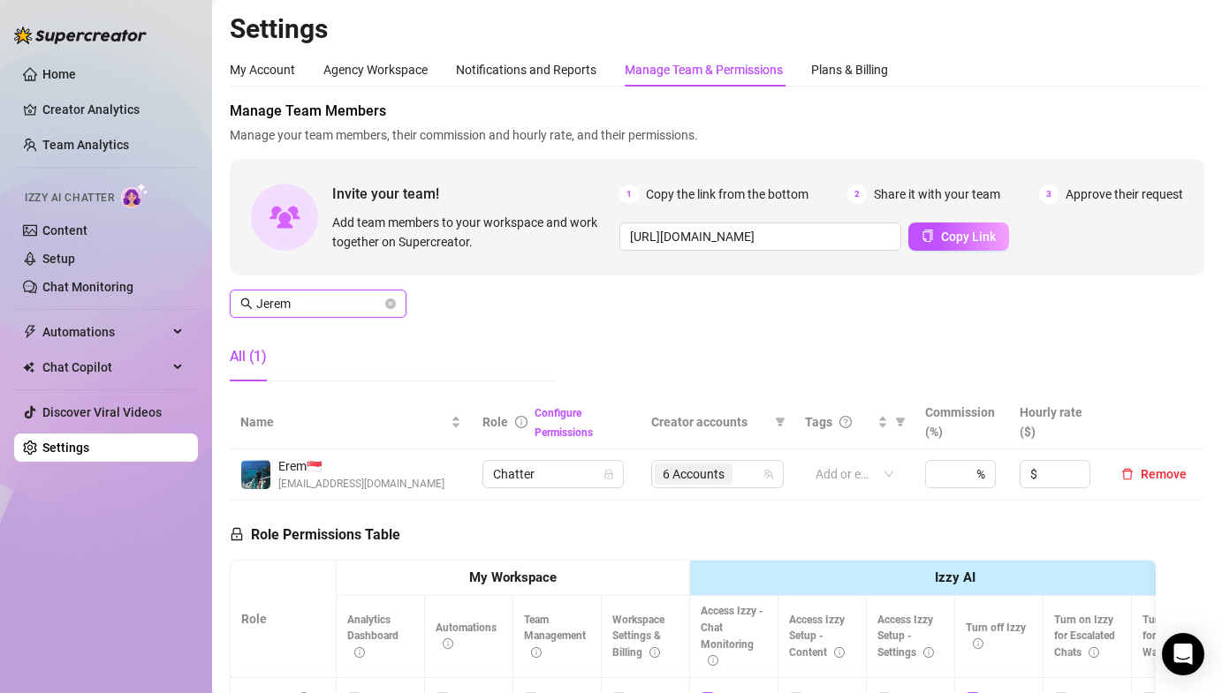
click at [305, 311] on input "Jerem" at bounding box center [318, 303] width 125 height 19
click at [304, 311] on input "Jerem" at bounding box center [318, 303] width 125 height 19
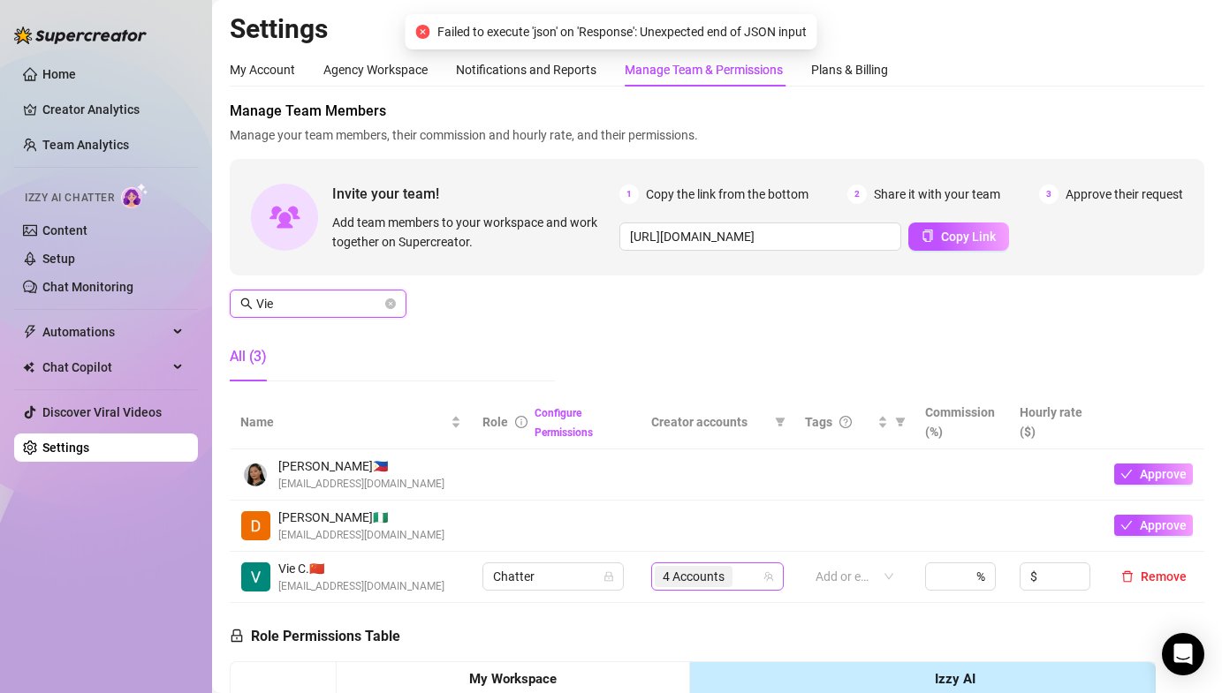
click at [678, 579] on span "4 Accounts" at bounding box center [693, 576] width 62 height 19
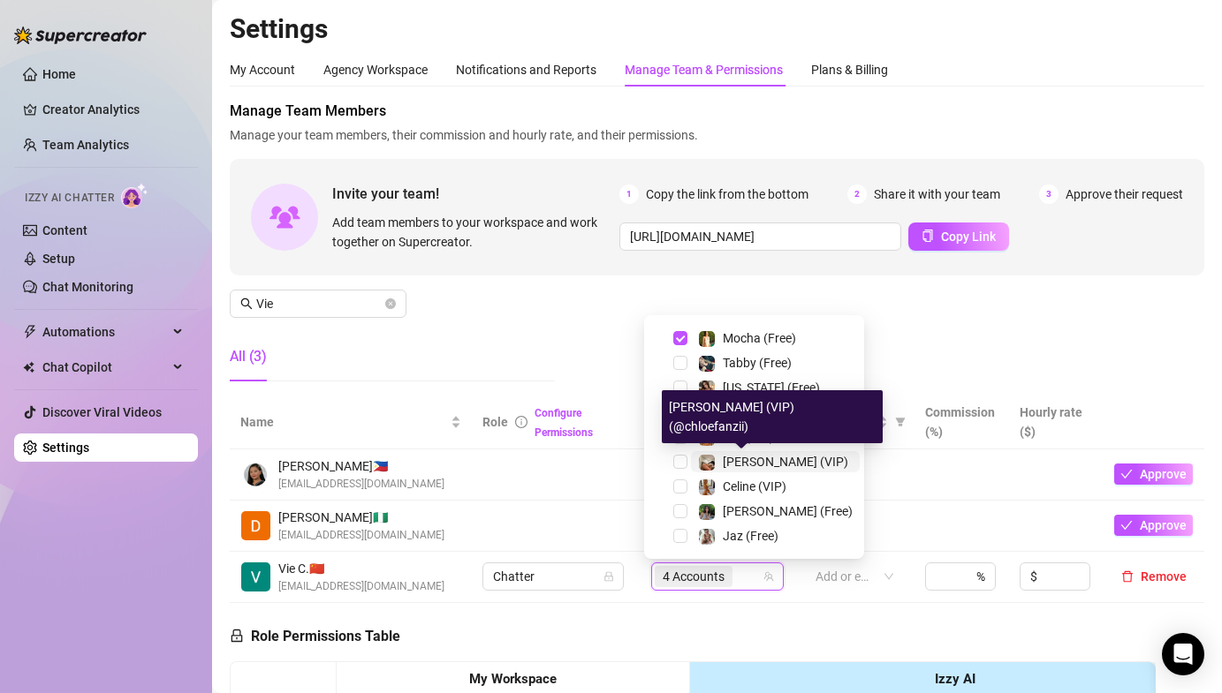
scroll to position [0, 0]
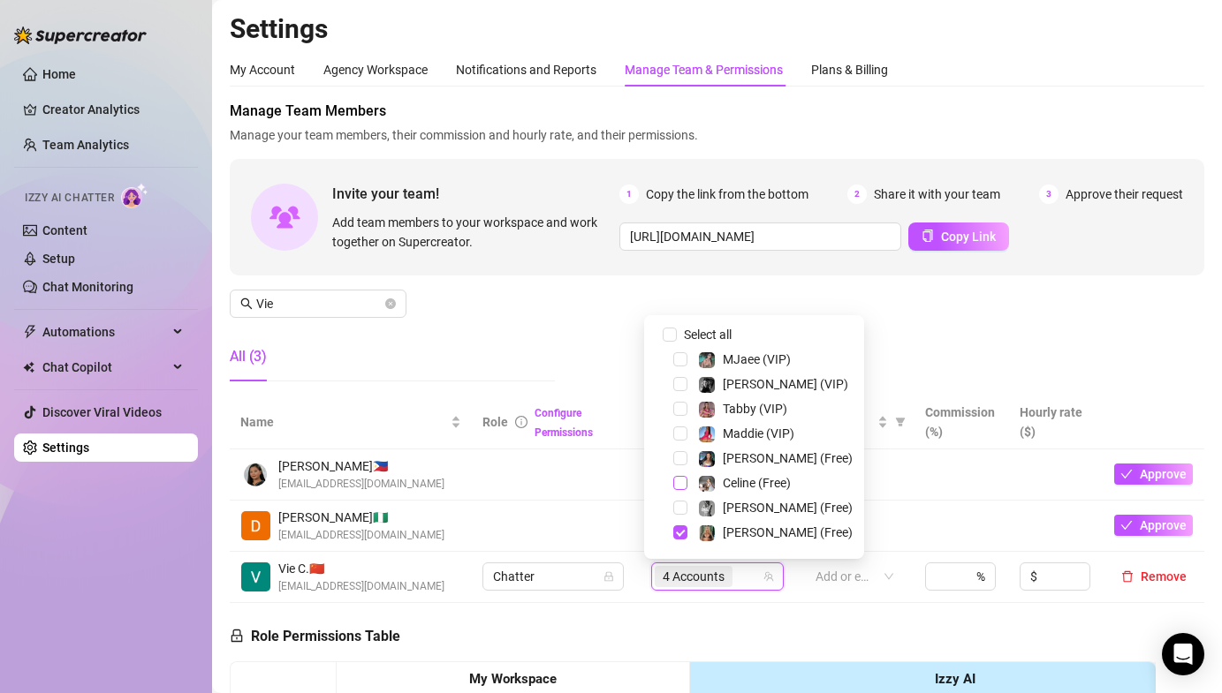
click at [679, 482] on span "Select tree node" at bounding box center [680, 483] width 14 height 14
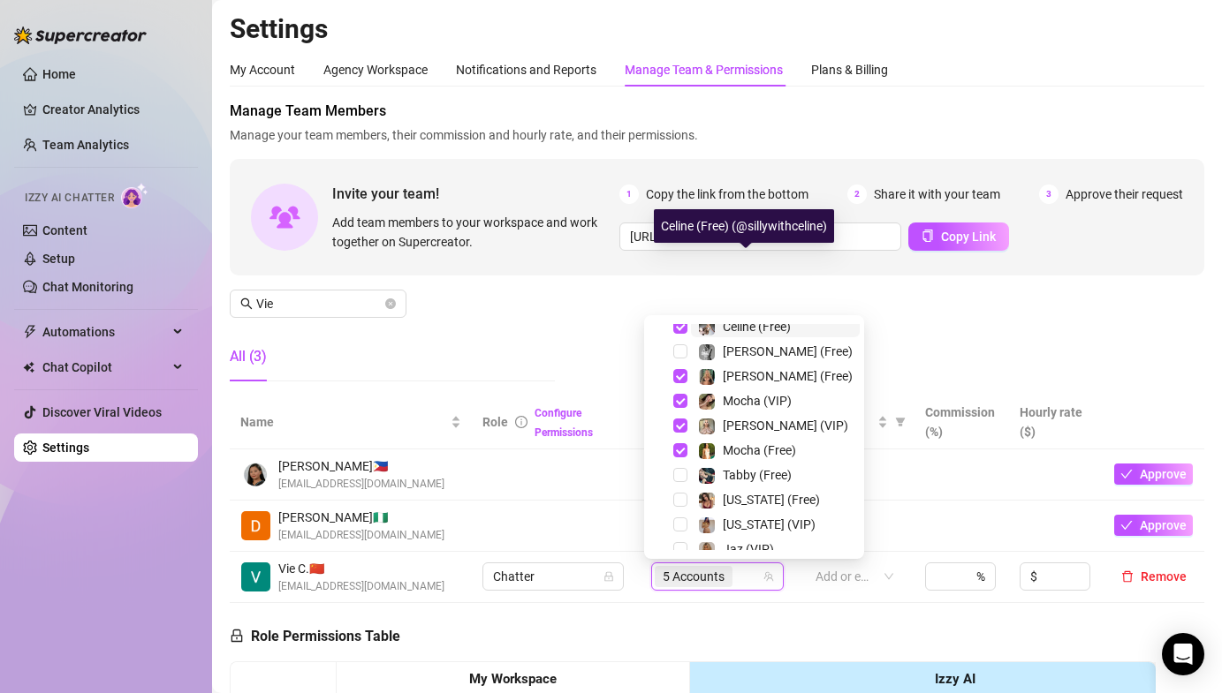
scroll to position [269, 0]
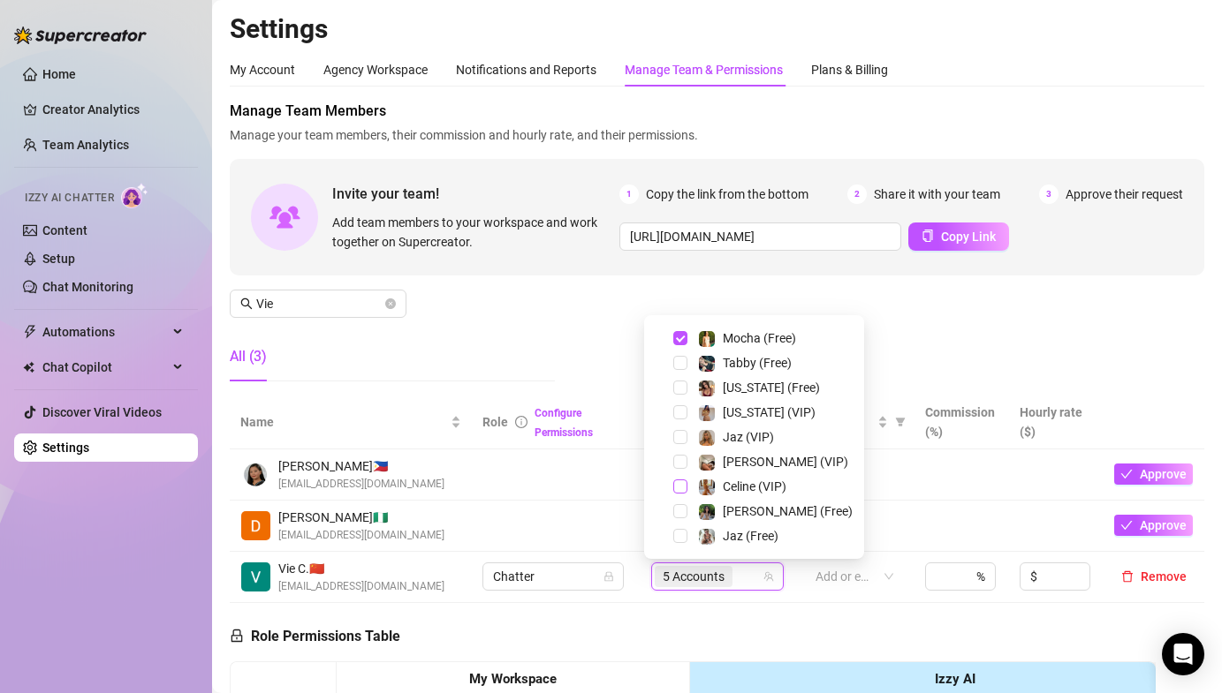
click at [684, 484] on span "Select tree node" at bounding box center [680, 487] width 14 height 14
click at [330, 314] on span "Vie" at bounding box center [318, 304] width 177 height 28
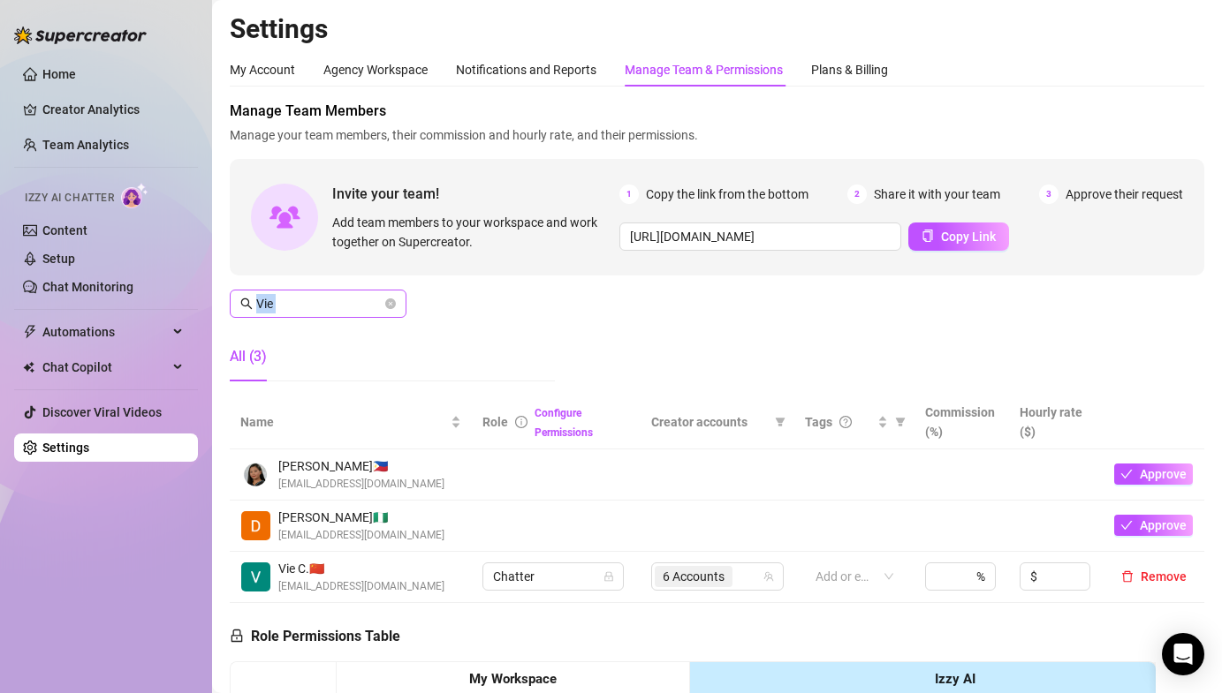
click at [330, 314] on span "Vie" at bounding box center [318, 304] width 177 height 28
click at [327, 308] on input "Vie" at bounding box center [318, 303] width 125 height 19
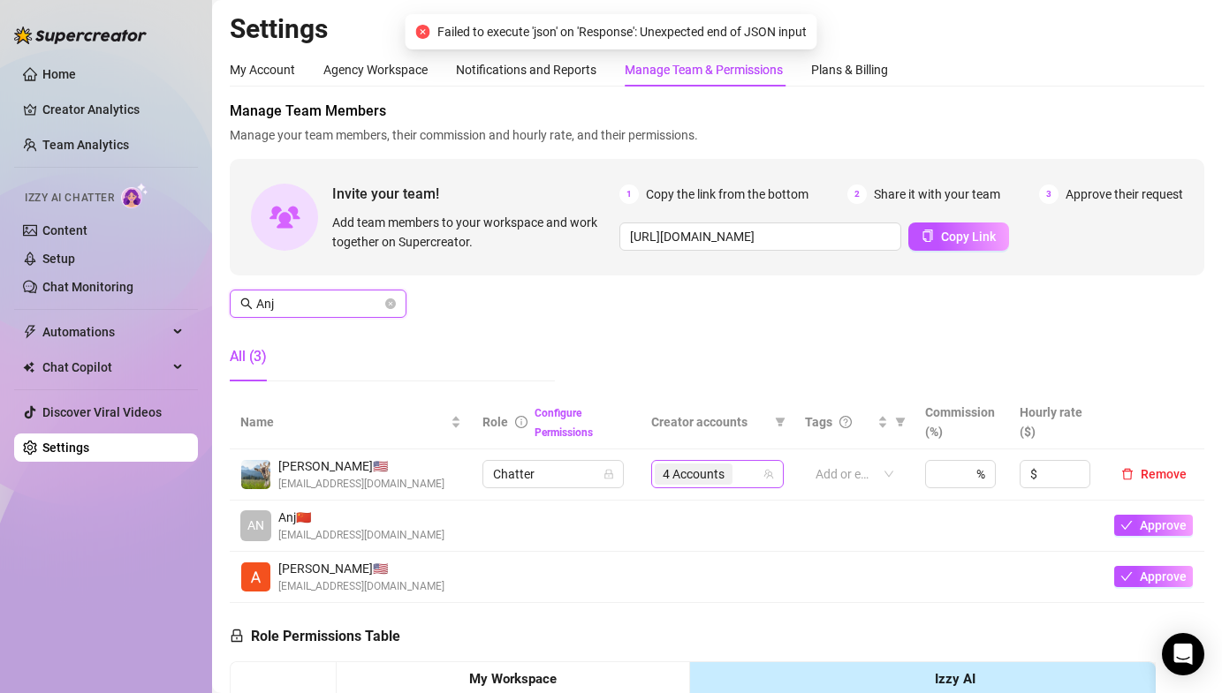
click at [690, 478] on span "4 Accounts" at bounding box center [693, 474] width 62 height 19
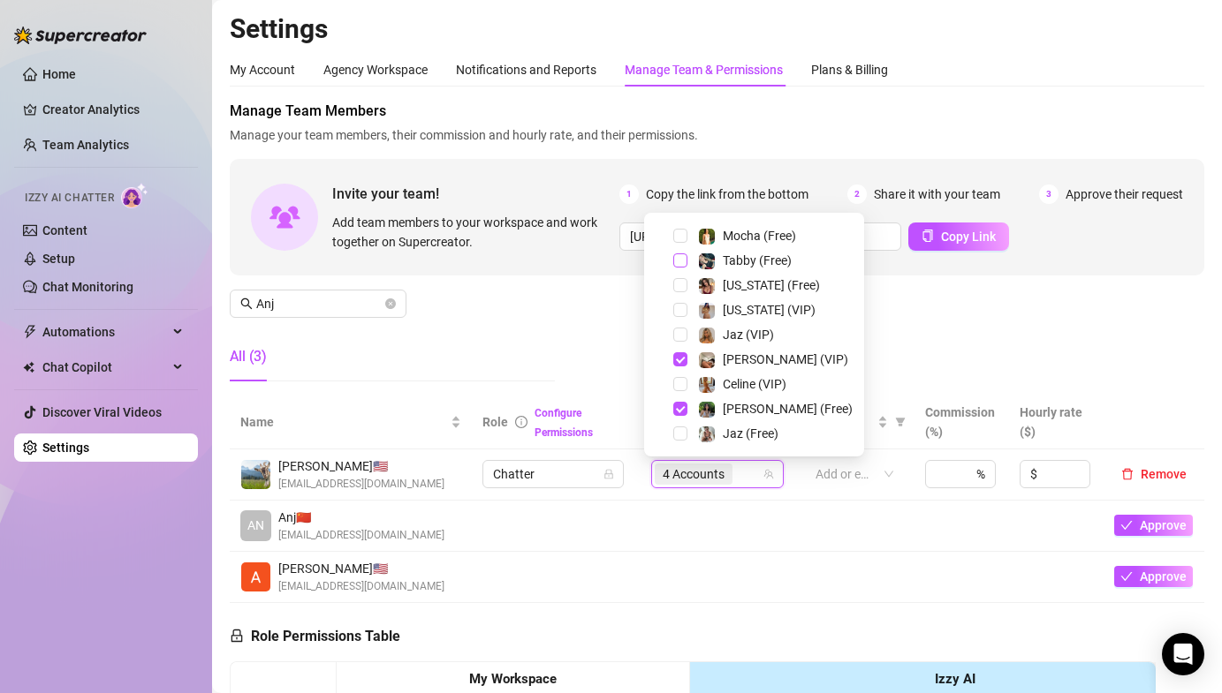
click at [681, 257] on span "Select tree node" at bounding box center [680, 261] width 14 height 14
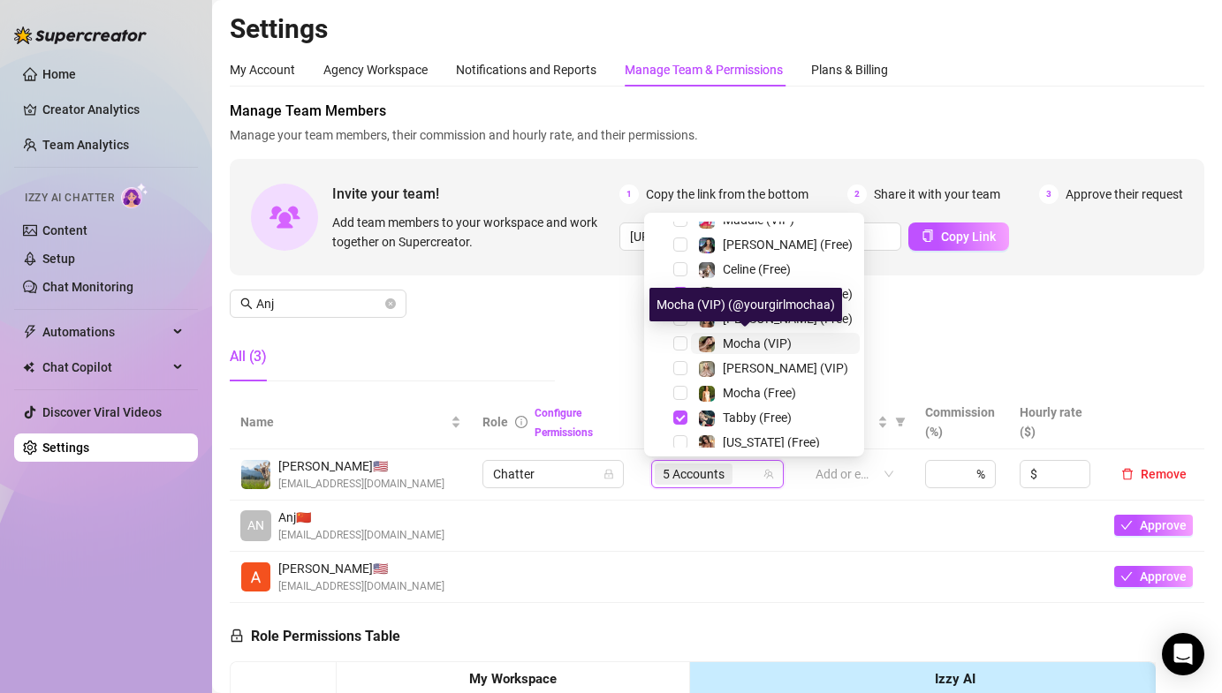
scroll to position [0, 0]
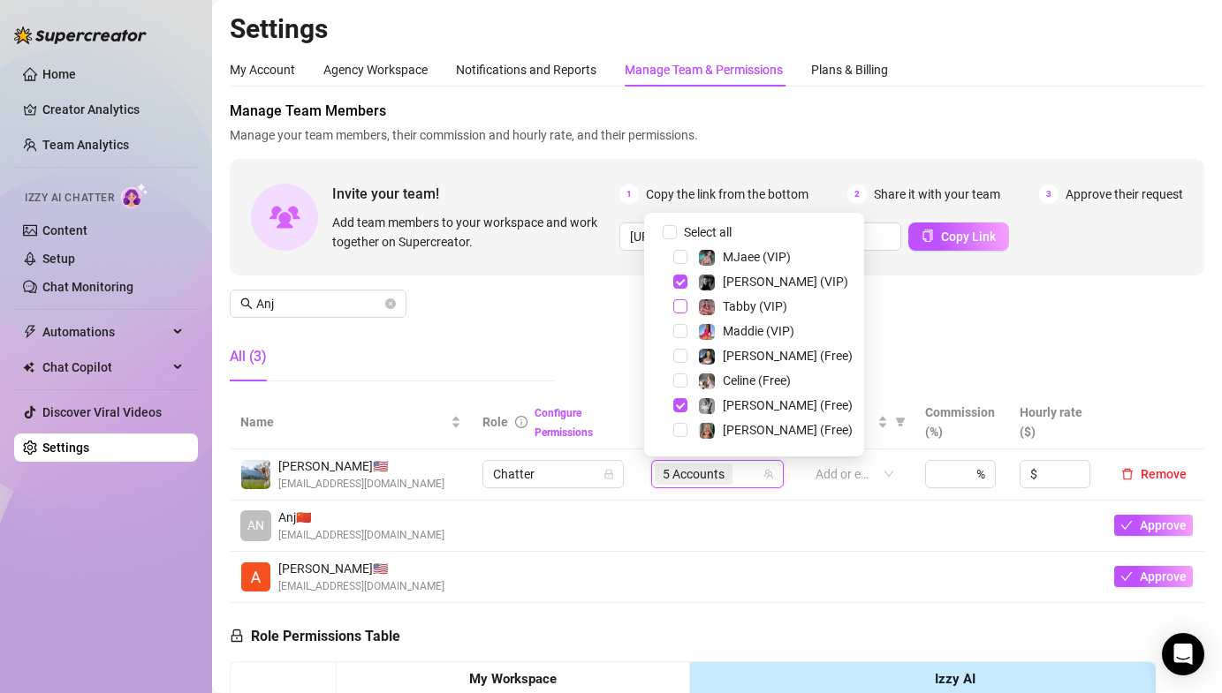
click at [677, 311] on span "Select tree node" at bounding box center [680, 306] width 14 height 14
click at [1177, 309] on div "Manage Team Members Manage your team members, their commission and hourly rate,…" at bounding box center [717, 248] width 974 height 295
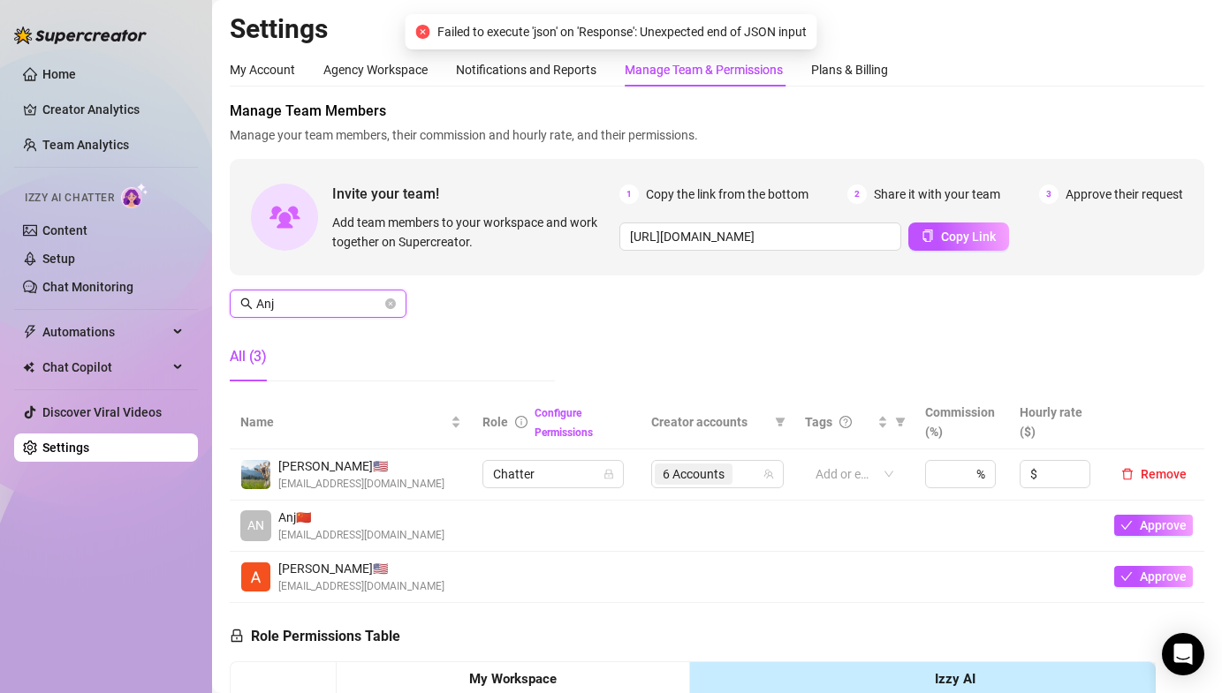
click at [329, 308] on input "Anj" at bounding box center [318, 303] width 125 height 19
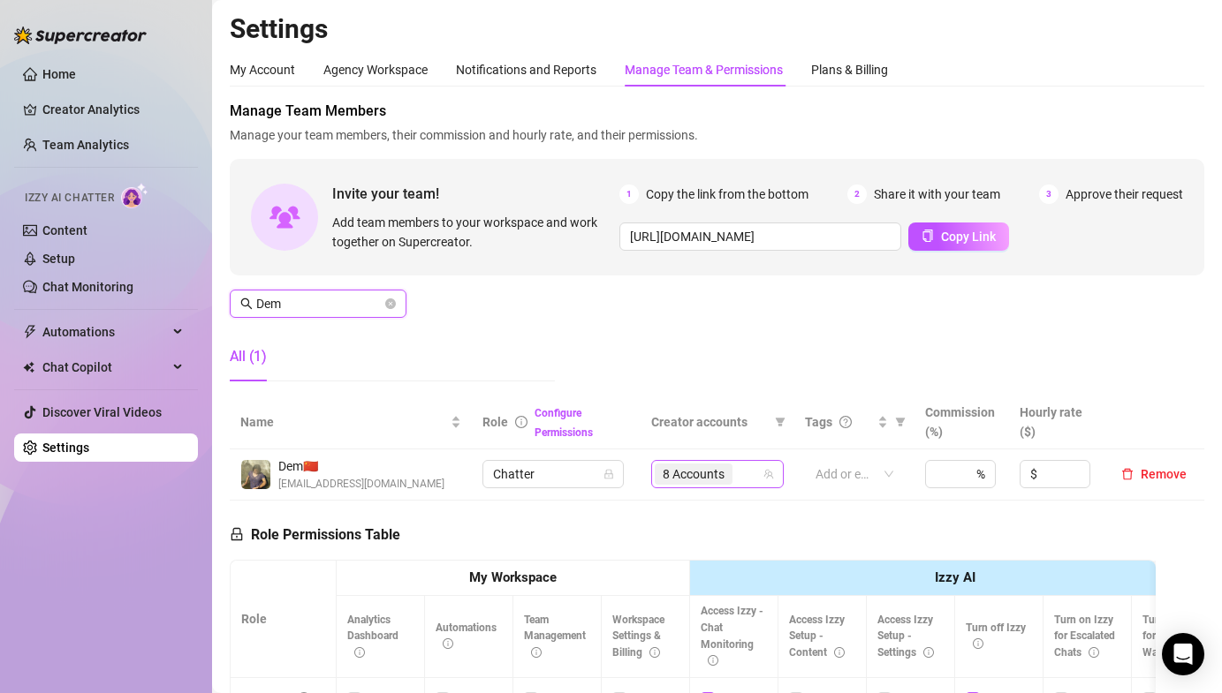
click at [721, 471] on span "8 Accounts" at bounding box center [694, 474] width 78 height 21
type input "Dem"
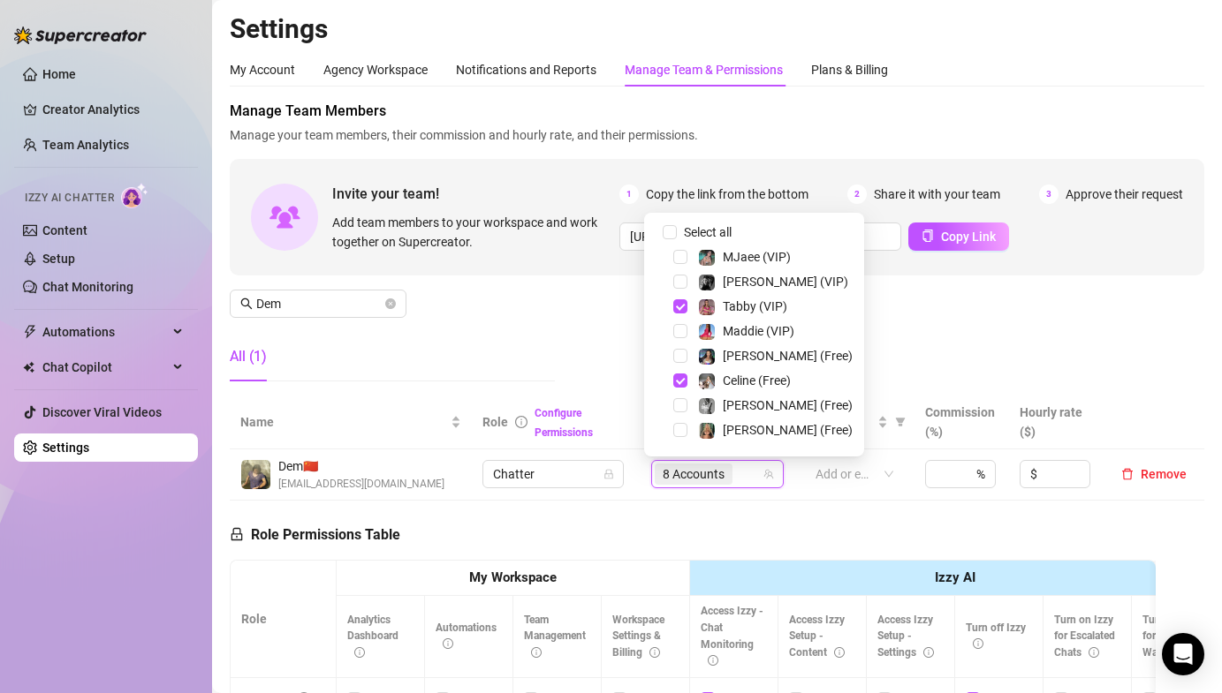
click at [678, 308] on span "Select tree node" at bounding box center [680, 306] width 14 height 14
click at [679, 375] on span "Select tree node" at bounding box center [680, 381] width 14 height 14
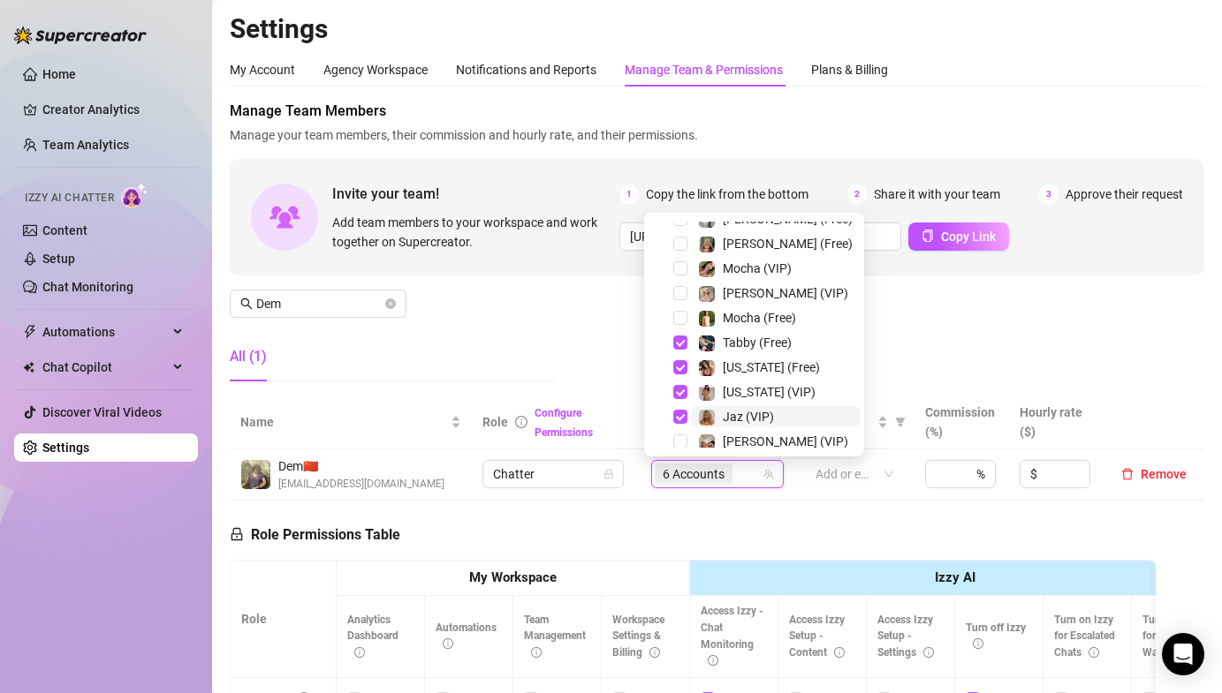
scroll to position [269, 0]
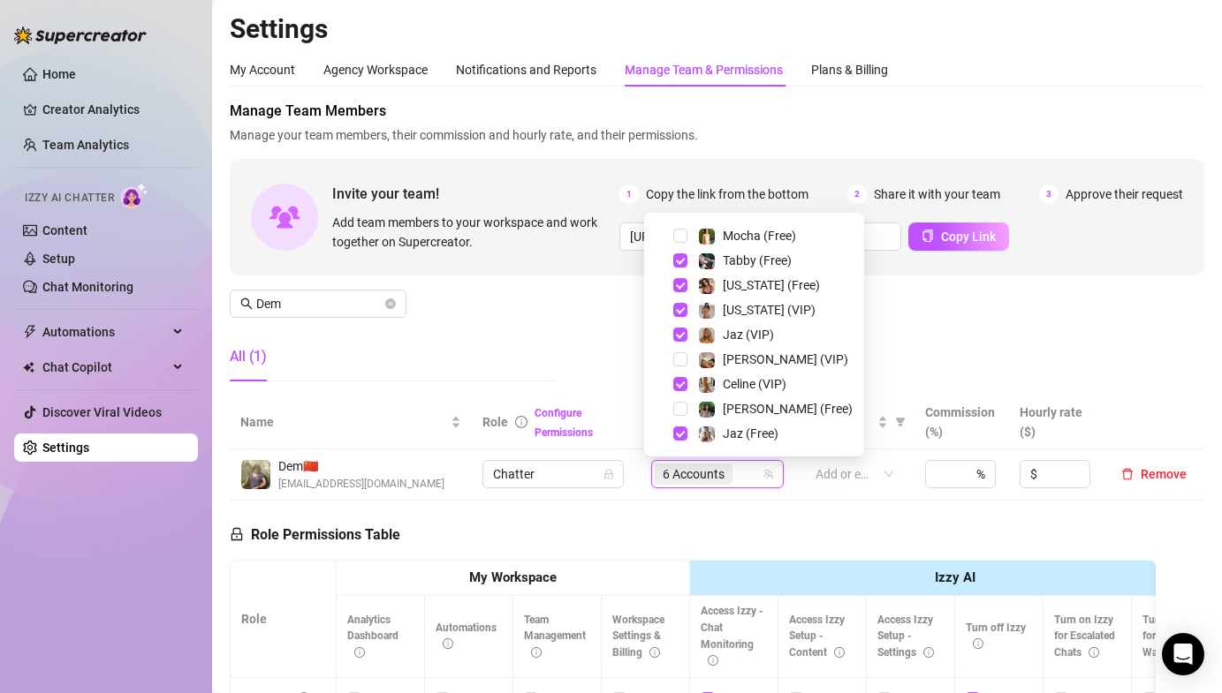
click at [686, 428] on span "Select tree node" at bounding box center [680, 434] width 14 height 14
click at [680, 378] on span "Select tree node" at bounding box center [680, 384] width 14 height 14
click at [677, 334] on span "Select tree node" at bounding box center [680, 335] width 14 height 14
click at [676, 263] on span "Select tree node" at bounding box center [680, 261] width 14 height 14
click at [954, 296] on div "Manage Team Members Manage your team members, their commission and hourly rate,…" at bounding box center [717, 248] width 974 height 295
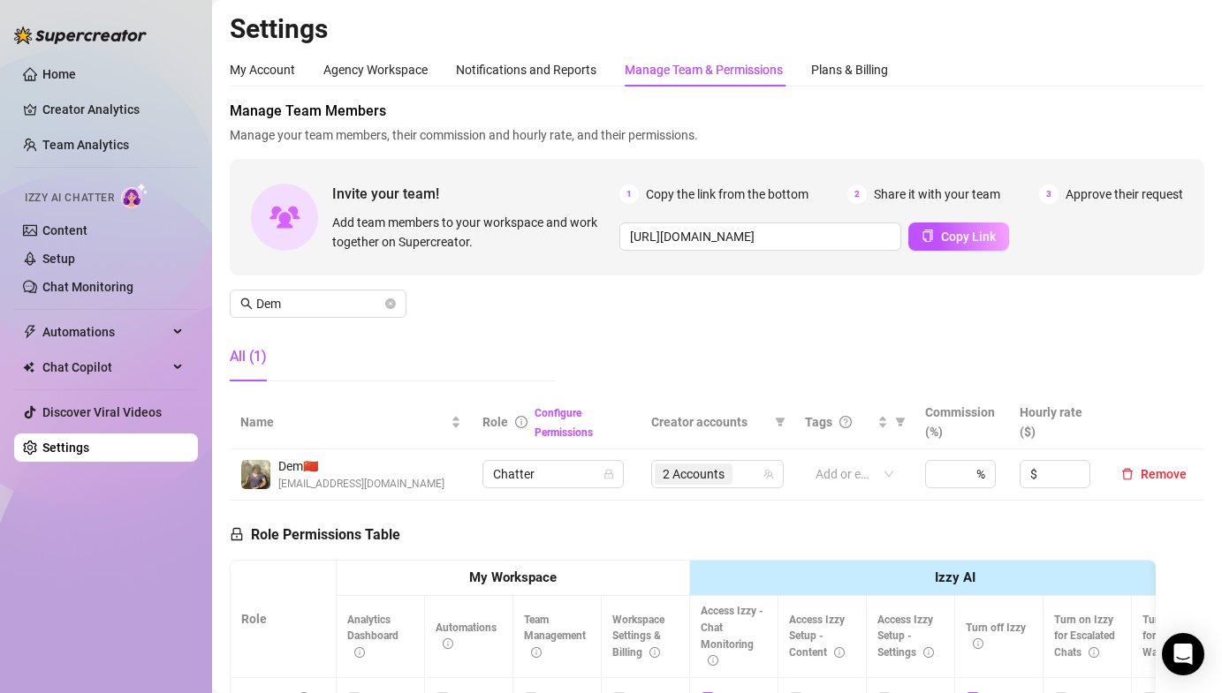
click at [792, 341] on div "Manage Team Members Manage your team members, their commission and hourly rate,…" at bounding box center [717, 248] width 974 height 295
drag, startPoint x: 385, startPoint y: 306, endPoint x: 500, endPoint y: 301, distance: 114.9
click at [385, 306] on icon "close-circle" at bounding box center [390, 304] width 11 height 11
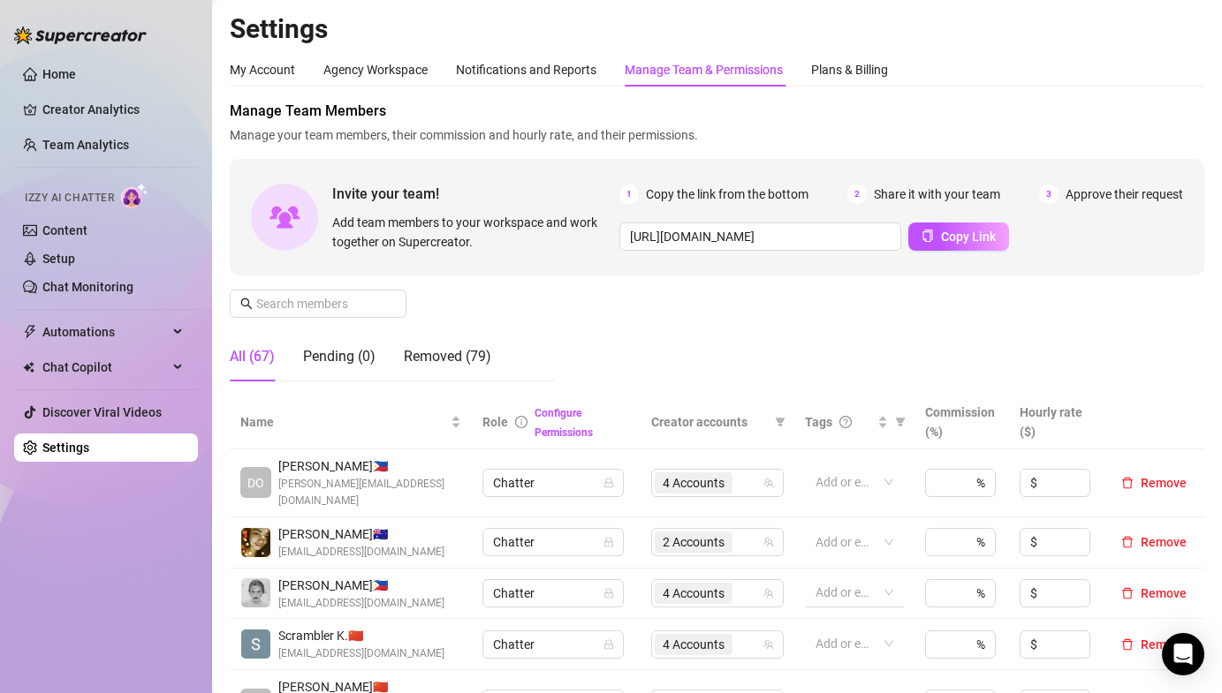
drag, startPoint x: 506, startPoint y: 298, endPoint x: 798, endPoint y: 588, distance: 411.6
click at [506, 298] on div "Manage Team Members Manage your team members, their commission and hourly rate,…" at bounding box center [717, 248] width 974 height 295
